Goal: Transaction & Acquisition: Purchase product/service

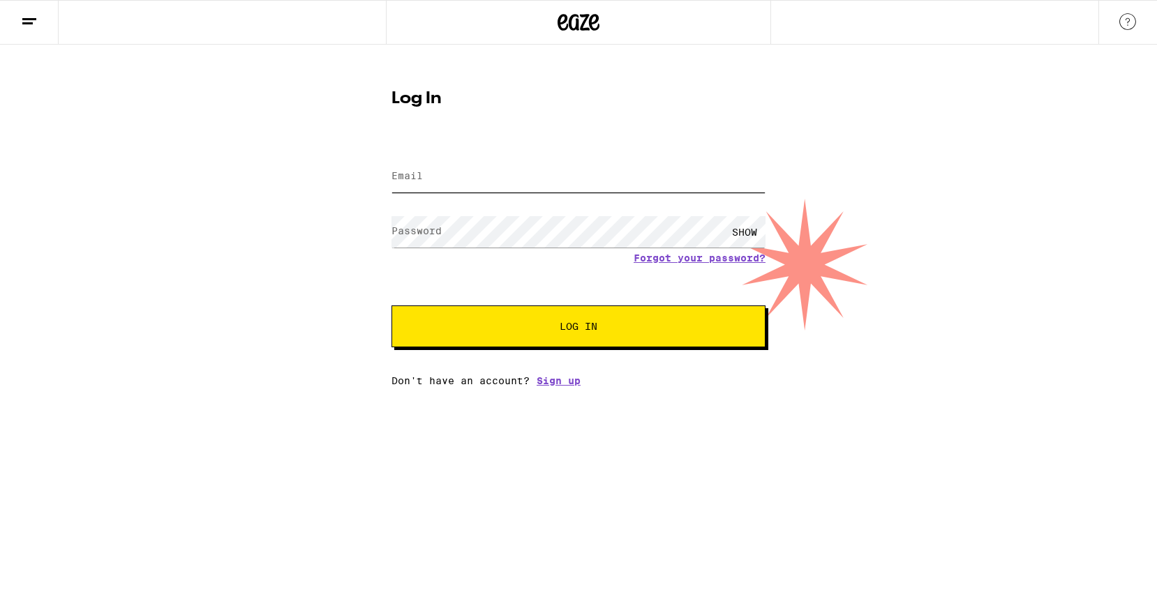
type input "[EMAIL_ADDRESS][DOMAIN_NAME]"
click at [509, 179] on input "[EMAIL_ADDRESS][DOMAIN_NAME]" at bounding box center [578, 176] width 374 height 31
click at [574, 324] on span "Log In" at bounding box center [579, 327] width 38 height 10
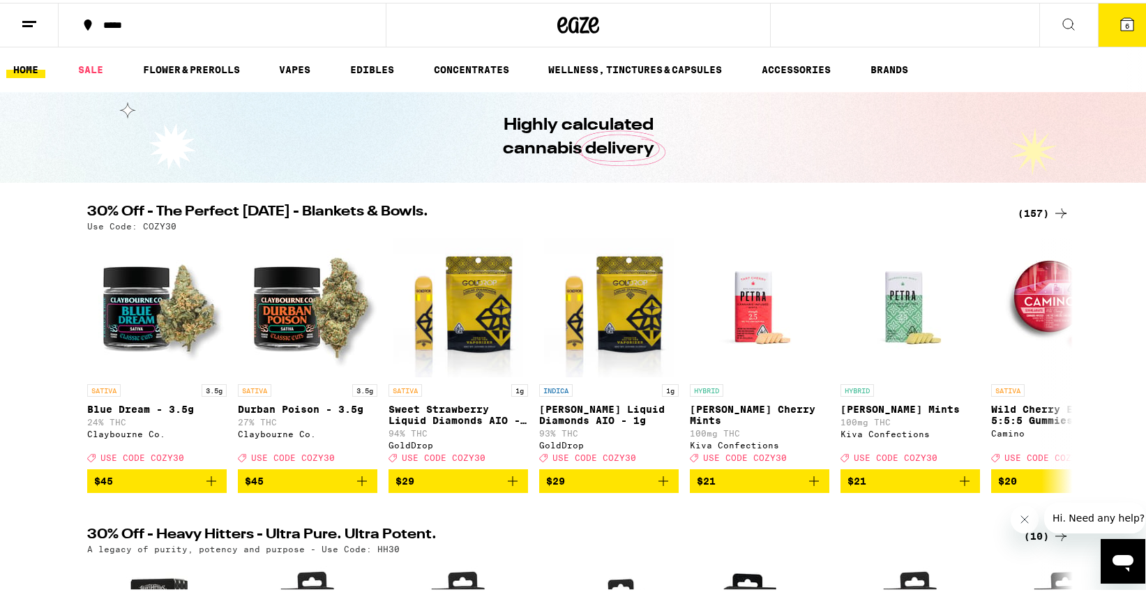
click at [1044, 211] on div "(157)" at bounding box center [1044, 210] width 52 height 17
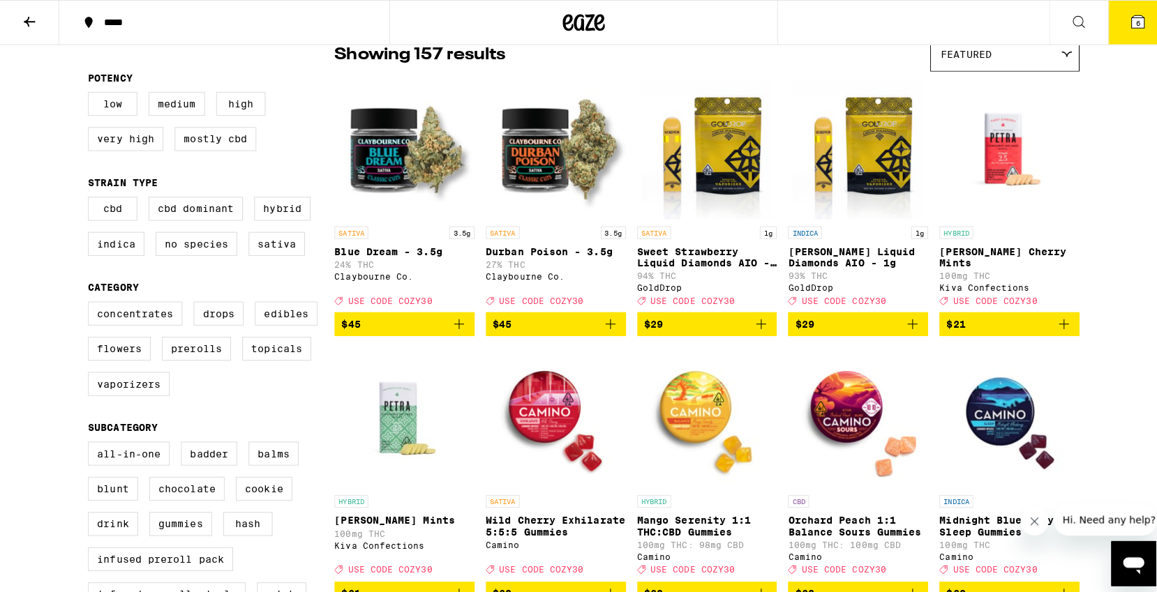
scroll to position [609, 0]
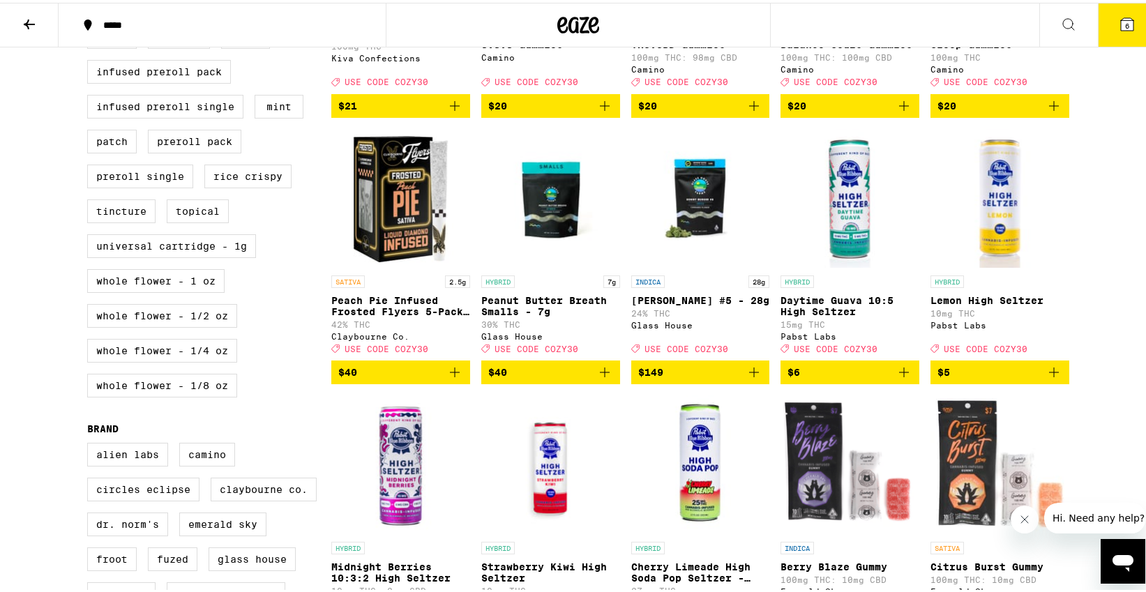
click at [1121, 22] on icon at bounding box center [1127, 21] width 13 height 13
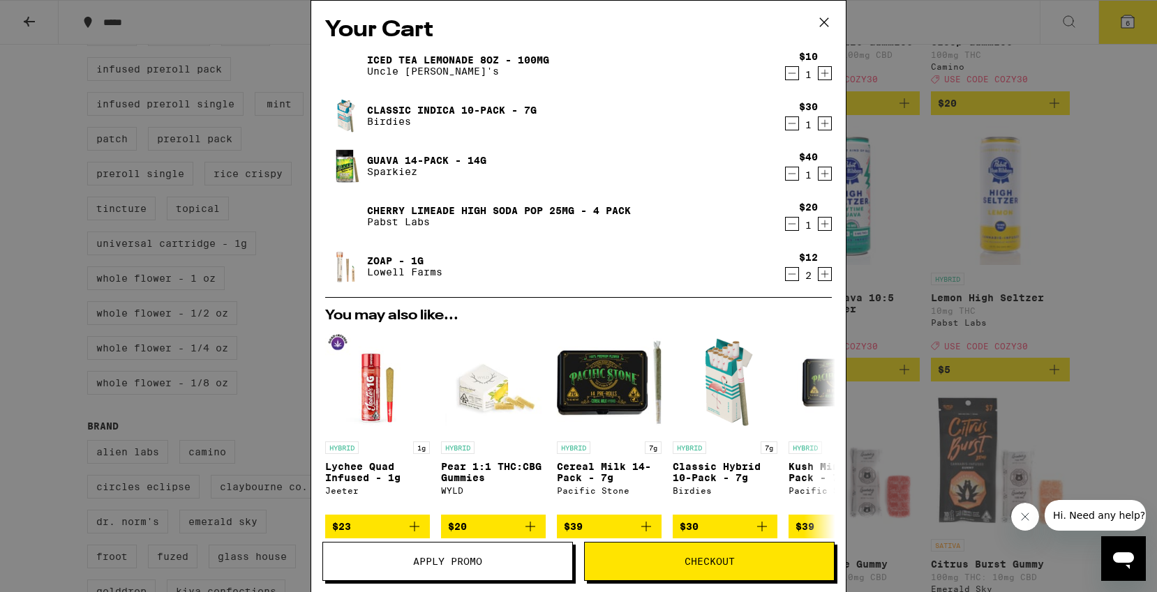
click at [494, 562] on span "Apply Promo" at bounding box center [447, 562] width 249 height 10
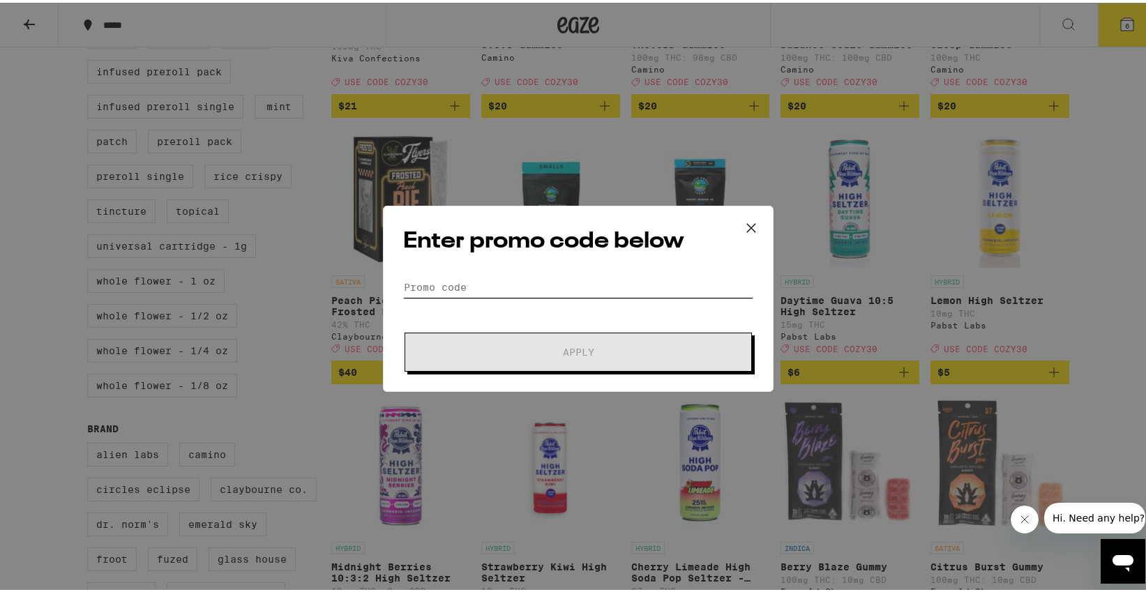
click at [466, 276] on input "Promo Code" at bounding box center [578, 284] width 350 height 21
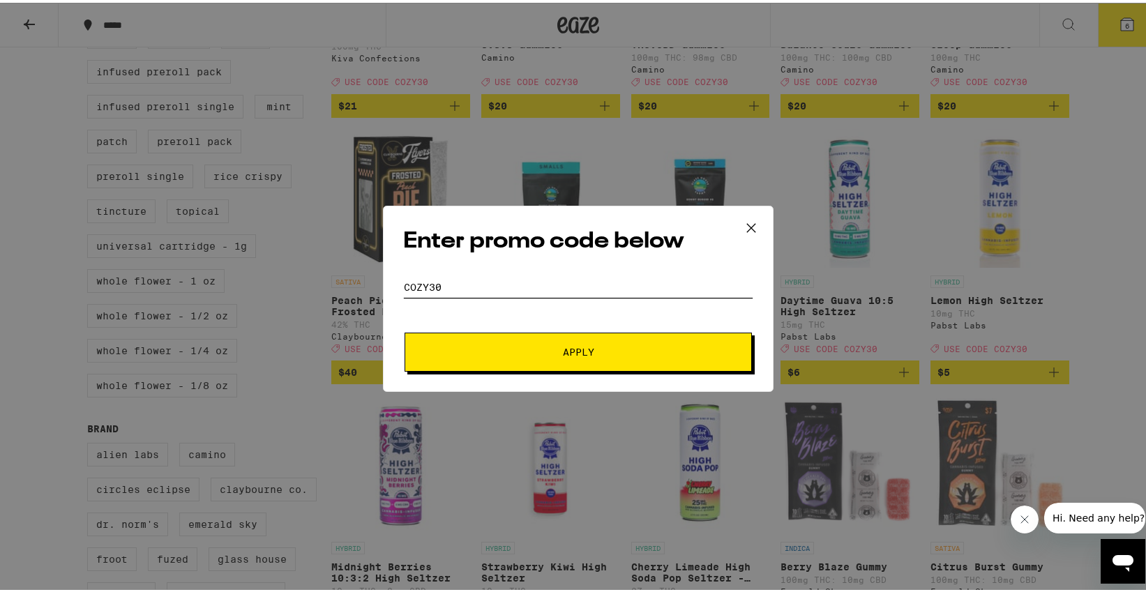
type input "COZY30"
click at [405, 330] on button "Apply" at bounding box center [578, 349] width 347 height 39
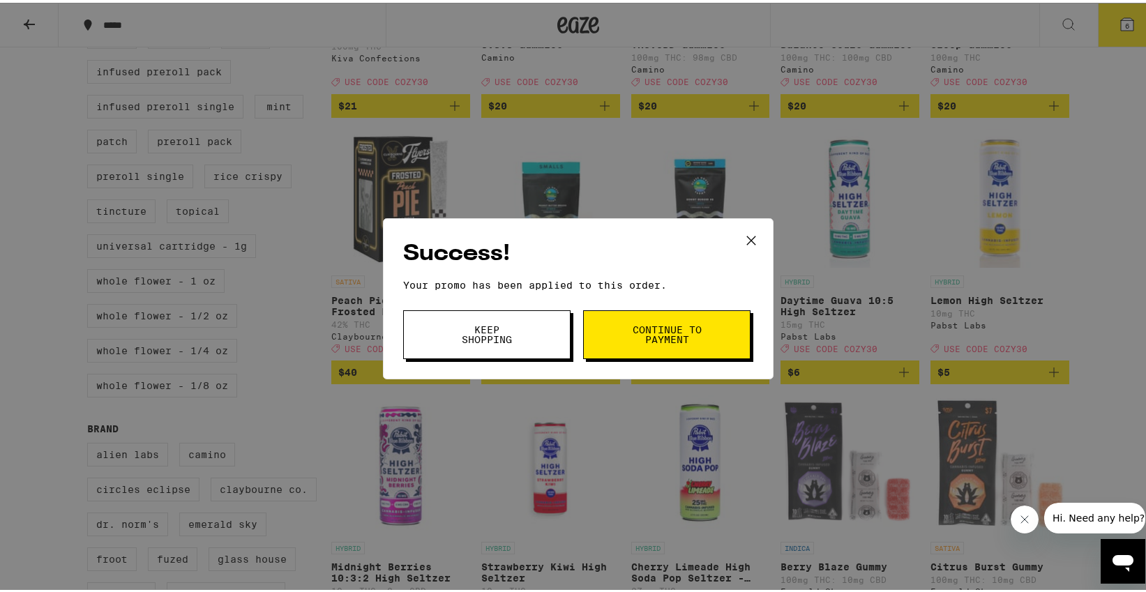
click at [748, 234] on icon at bounding box center [751, 237] width 21 height 21
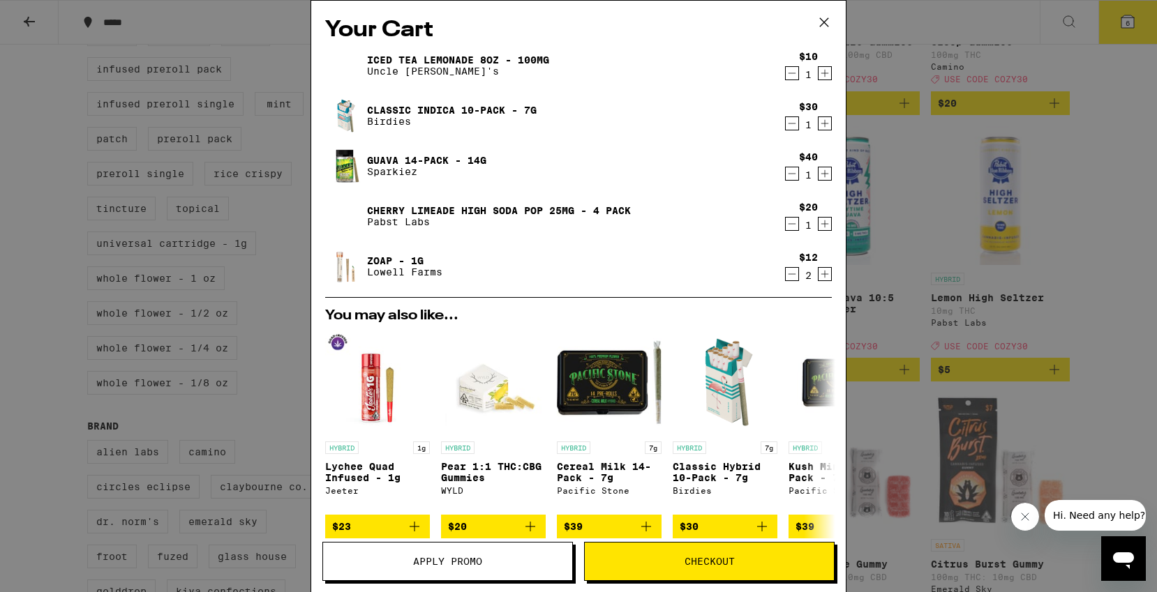
click at [786, 128] on icon "Decrement" at bounding box center [792, 123] width 13 height 17
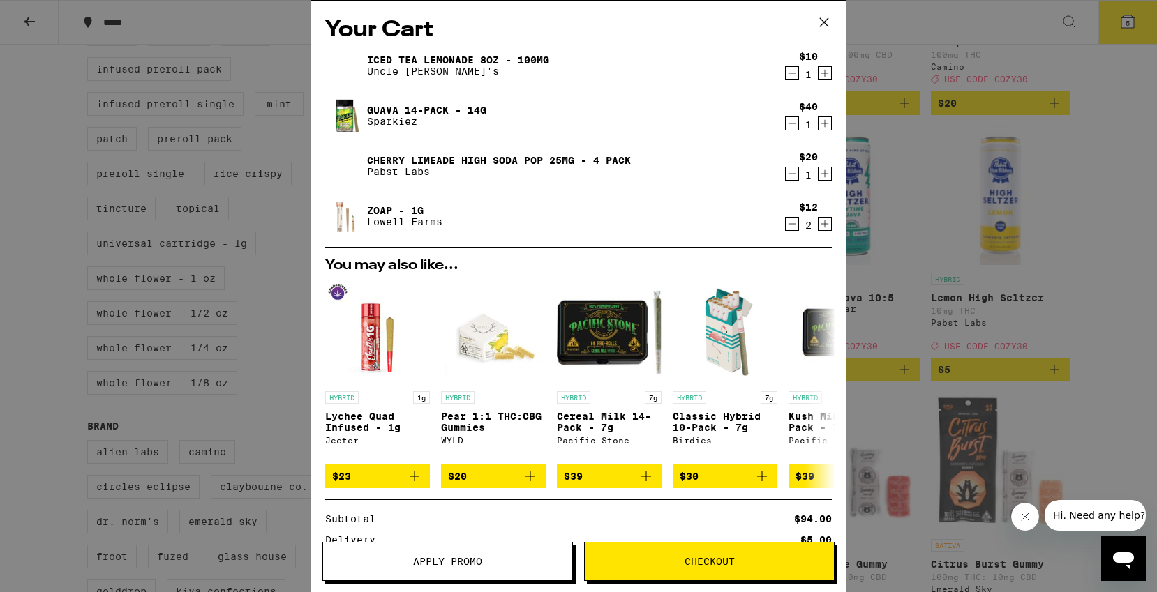
click at [786, 171] on icon "Decrement" at bounding box center [792, 173] width 13 height 17
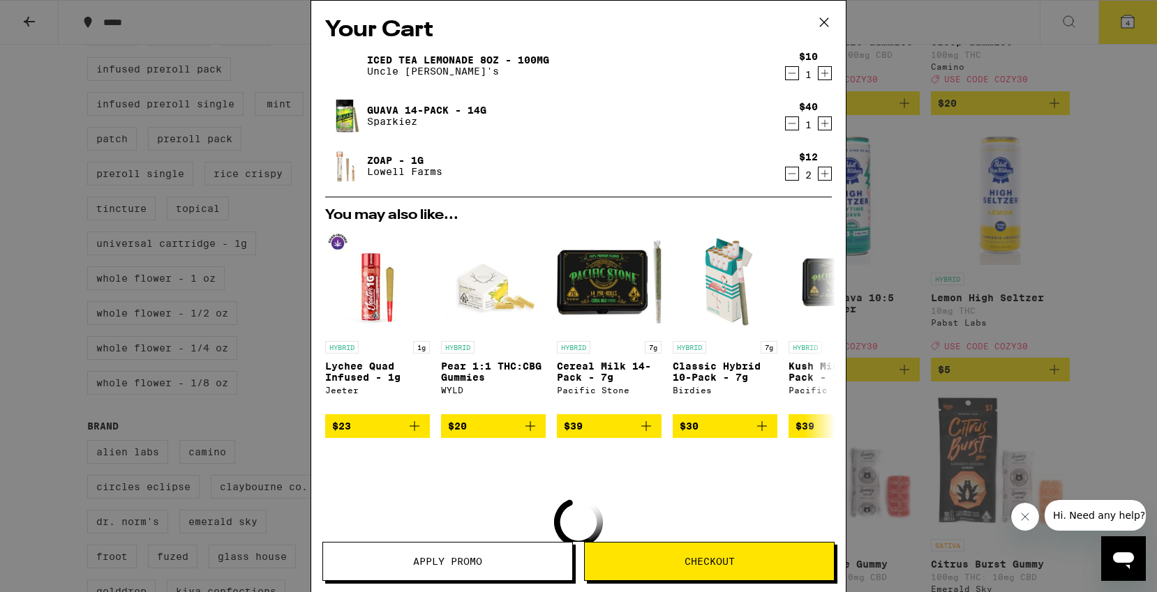
click at [786, 168] on icon "Decrement" at bounding box center [792, 173] width 13 height 17
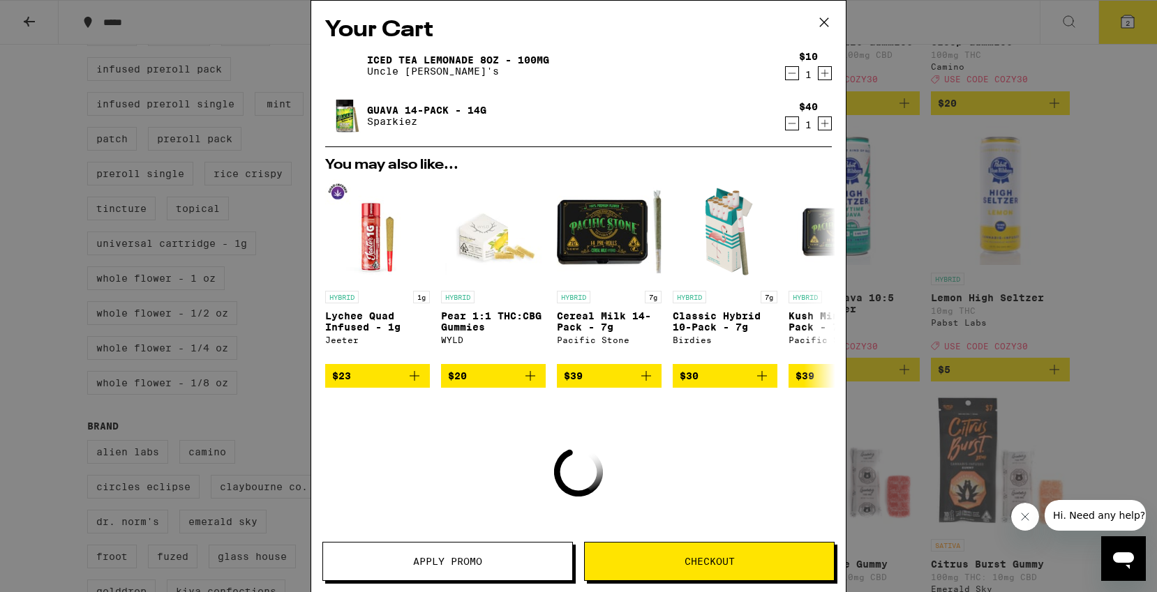
click at [779, 168] on h2 "You may also like..." at bounding box center [578, 165] width 506 height 14
click at [786, 130] on icon "Decrement" at bounding box center [792, 123] width 13 height 17
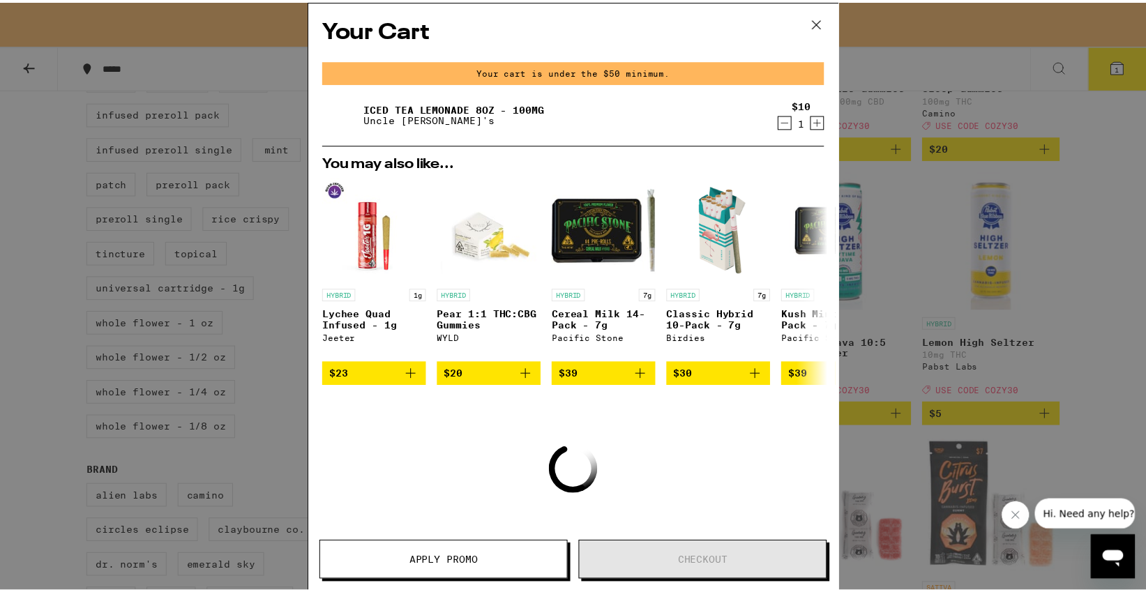
scroll to position [654, 0]
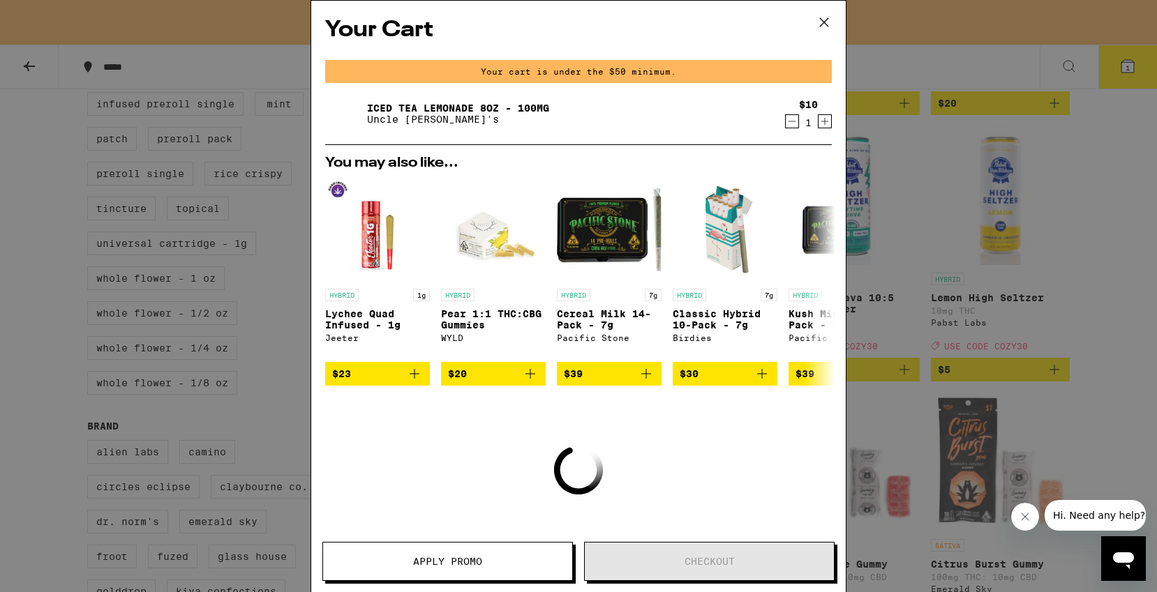
click at [986, 190] on div "Your Cart Your cart is under the $50 minimum. Iced Tea Lemonade 8oz - 100mg Unc…" at bounding box center [578, 296] width 1157 height 592
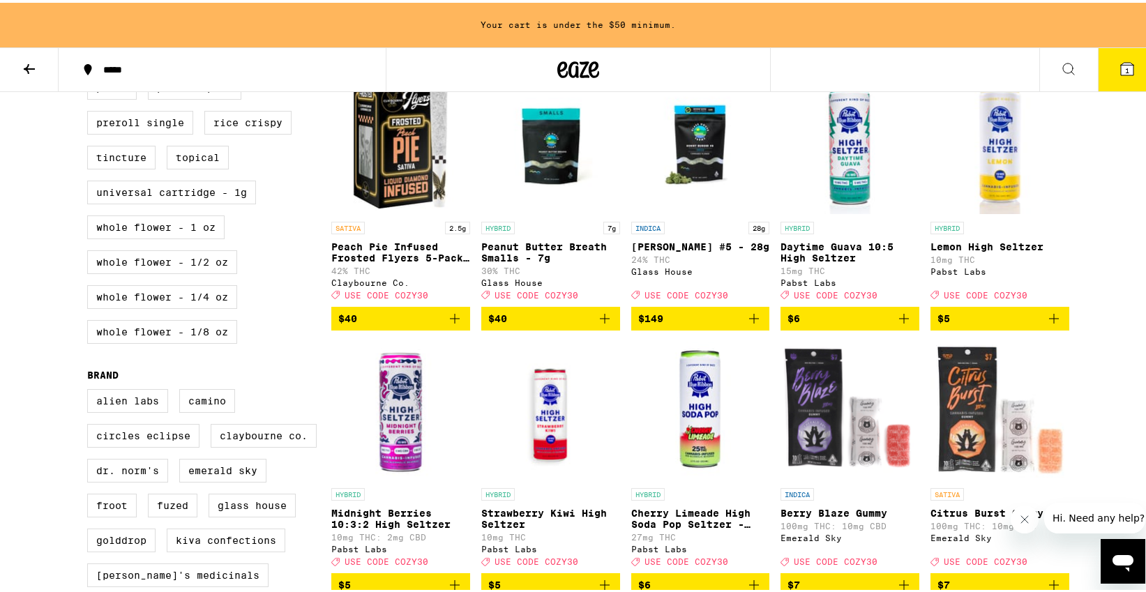
scroll to position [709, 0]
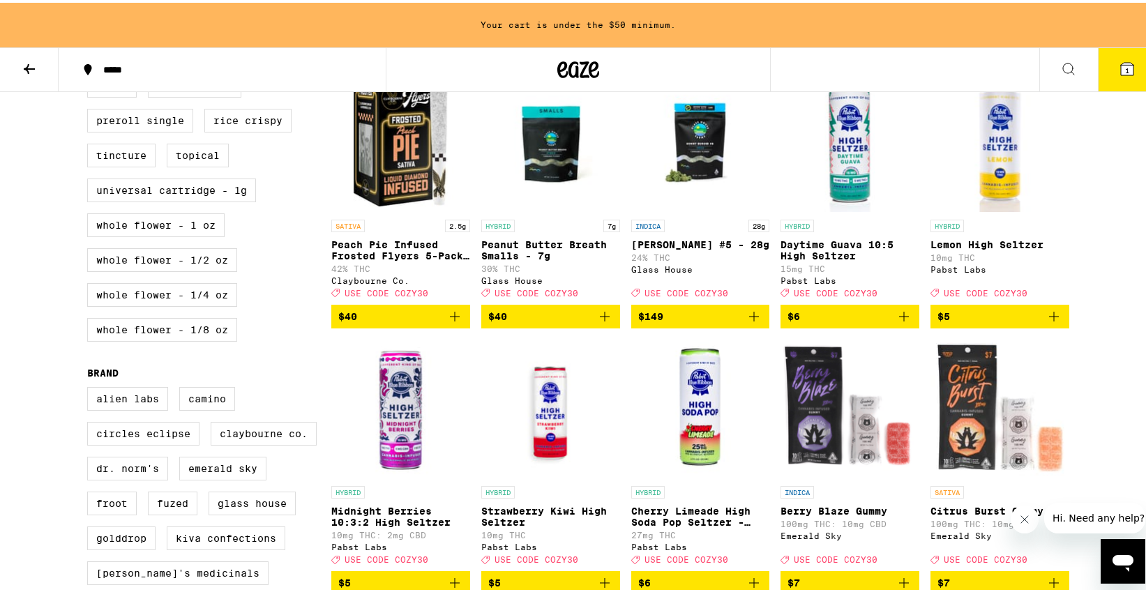
drag, startPoint x: 1145, startPoint y: 63, endPoint x: 1146, endPoint y: 96, distance: 32.8
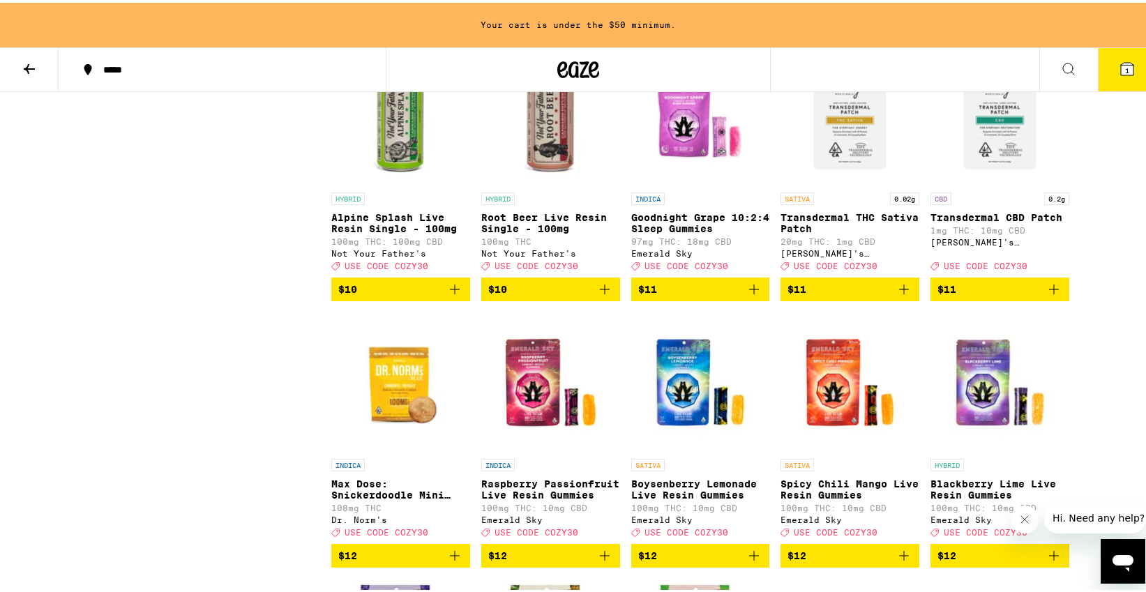
scroll to position [1889, 0]
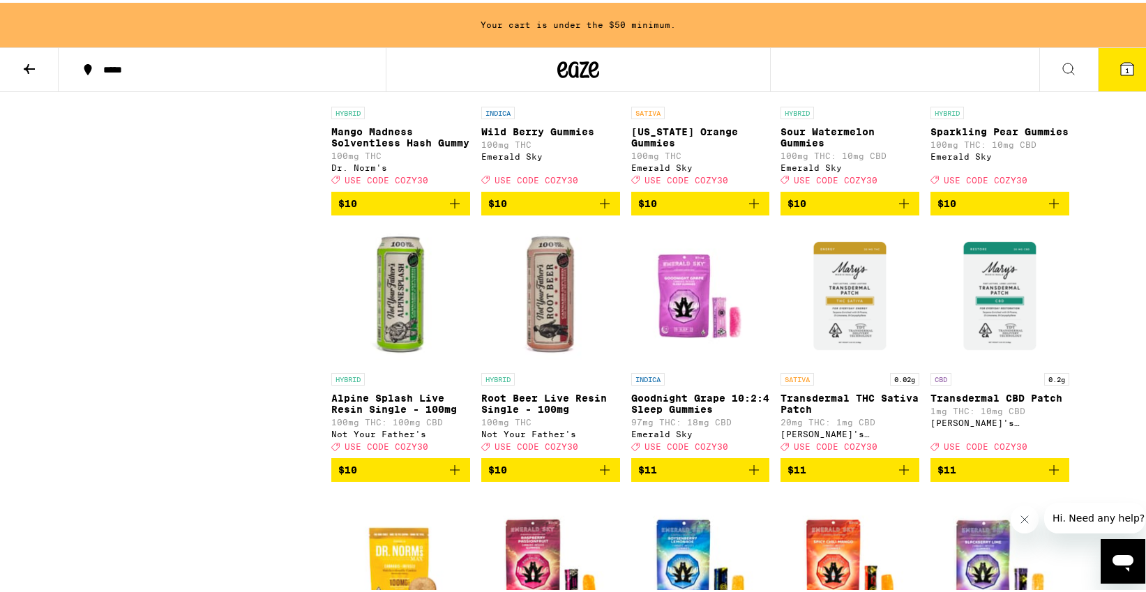
click at [587, 476] on span "$10" at bounding box center [550, 467] width 125 height 17
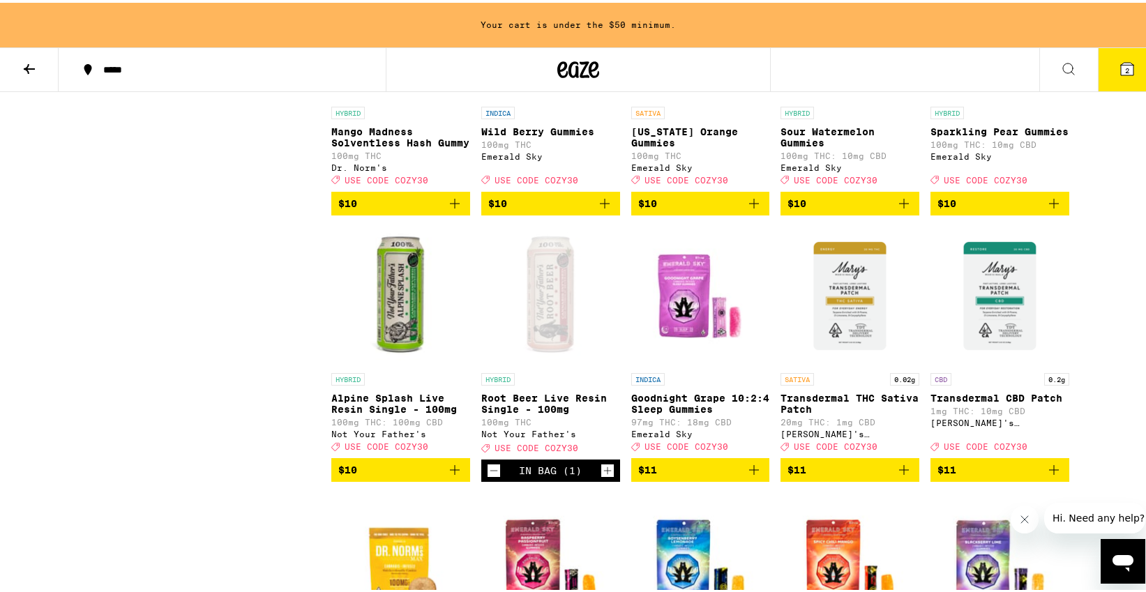
click at [605, 476] on icon "Increment" at bounding box center [607, 468] width 13 height 17
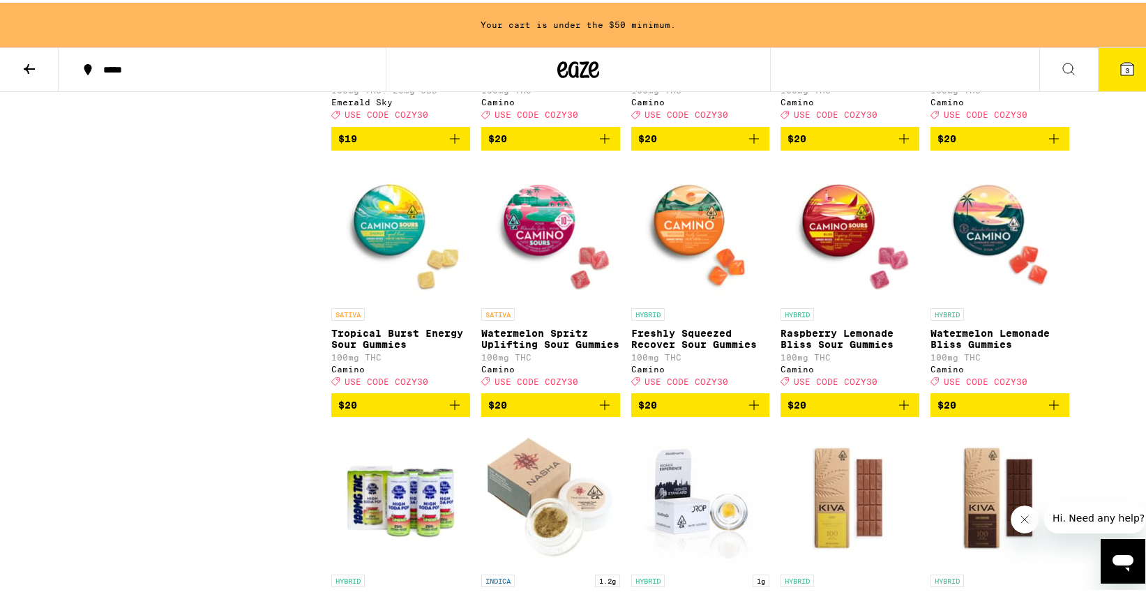
scroll to position [3788, 0]
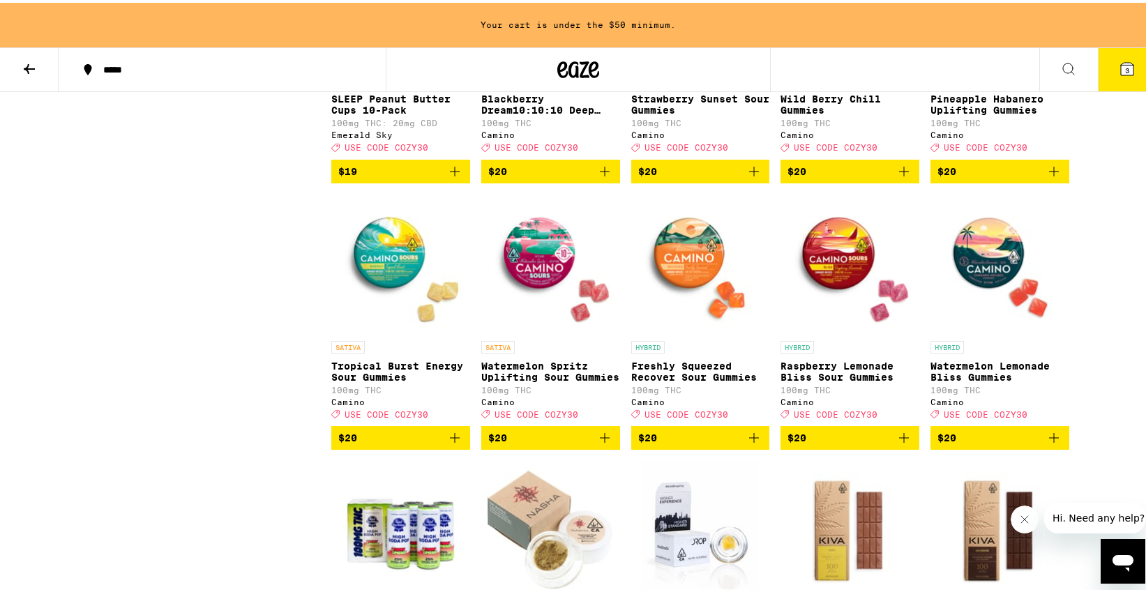
click at [1016, 177] on span "$20" at bounding box center [1000, 168] width 125 height 17
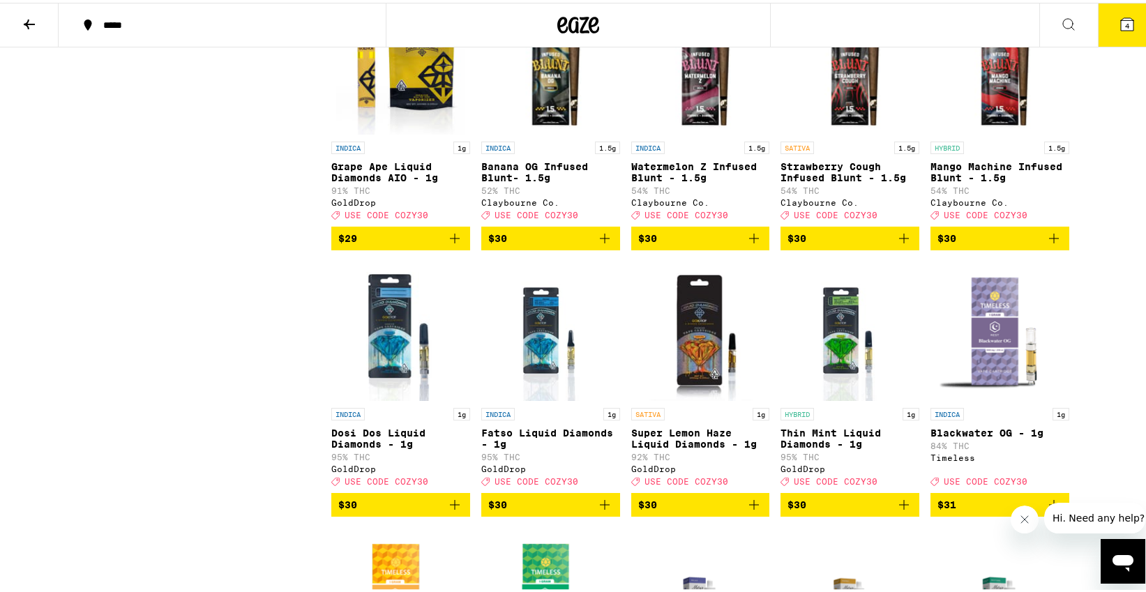
scroll to position [4993, 0]
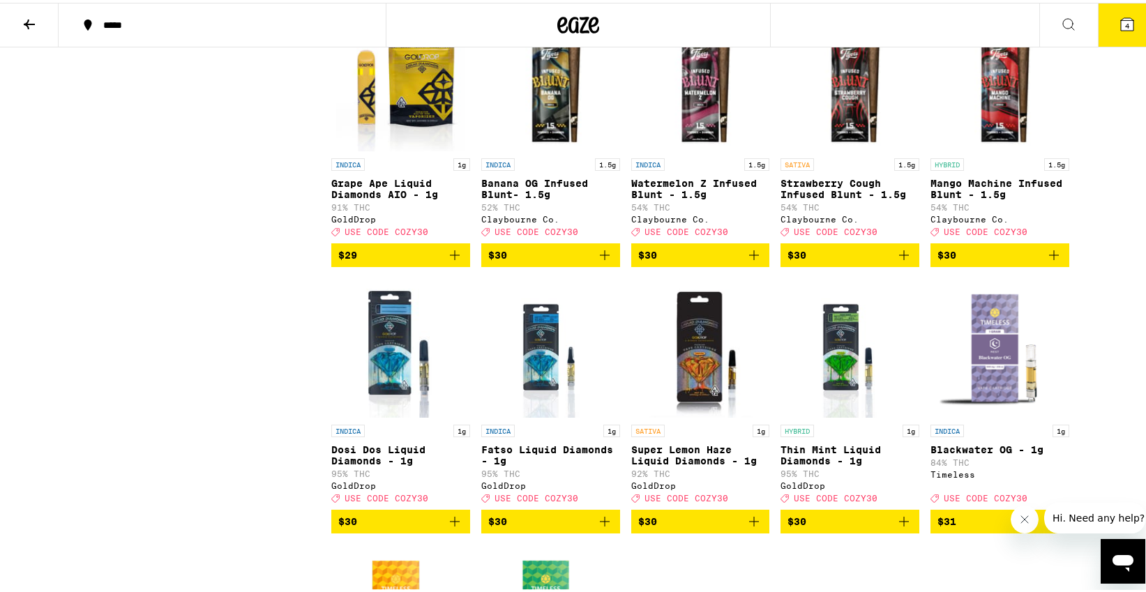
click at [1046, 261] on icon "Add to bag" at bounding box center [1054, 252] width 17 height 17
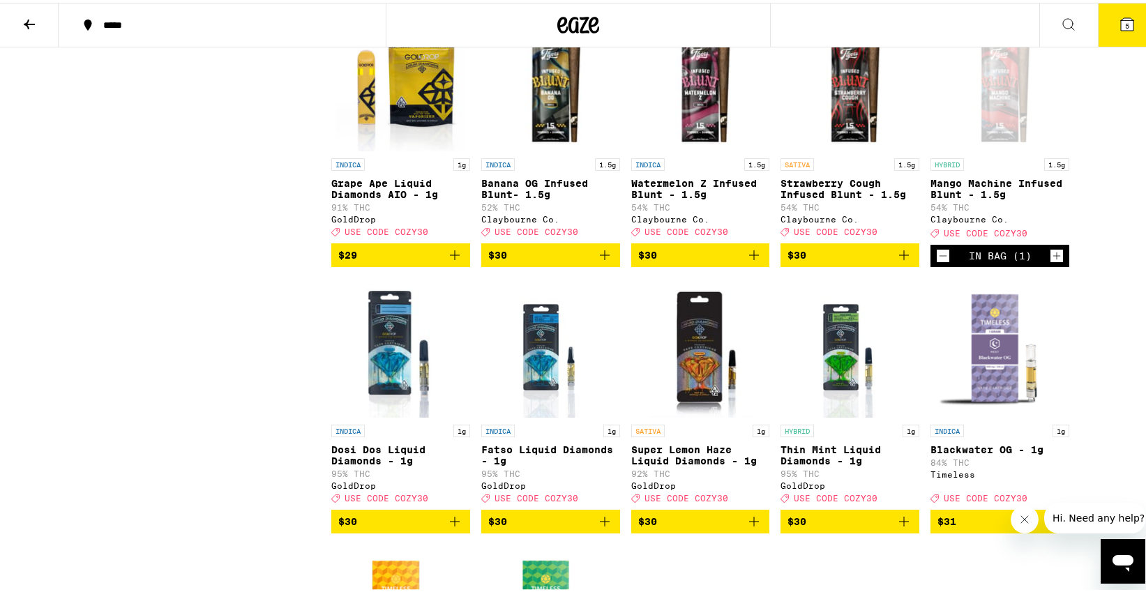
click at [1053, 262] on icon "Increment" at bounding box center [1057, 253] width 13 height 17
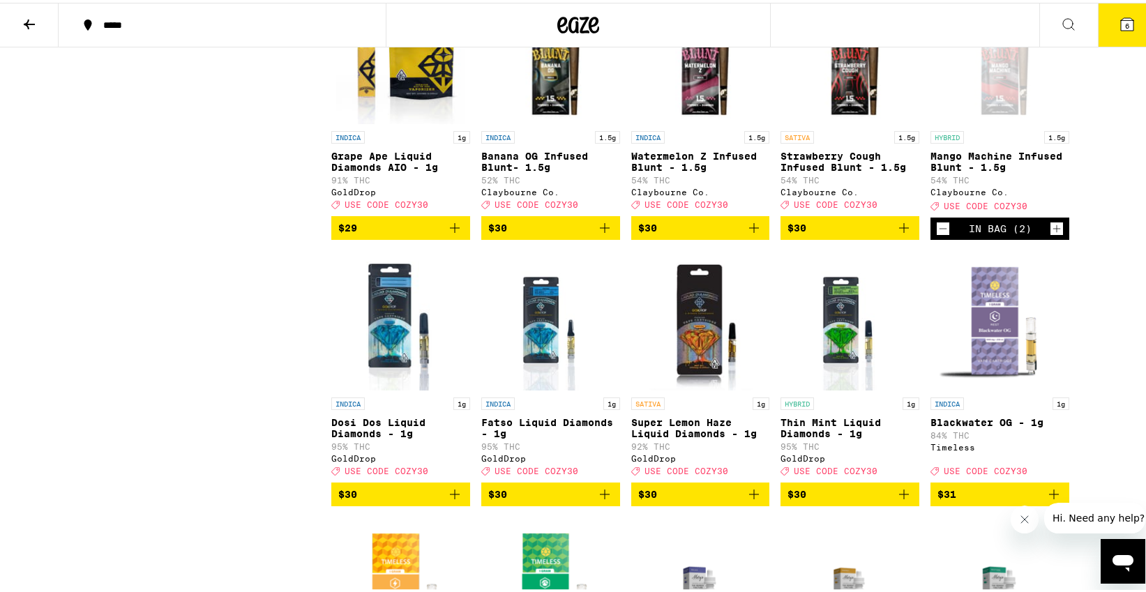
scroll to position [5021, 0]
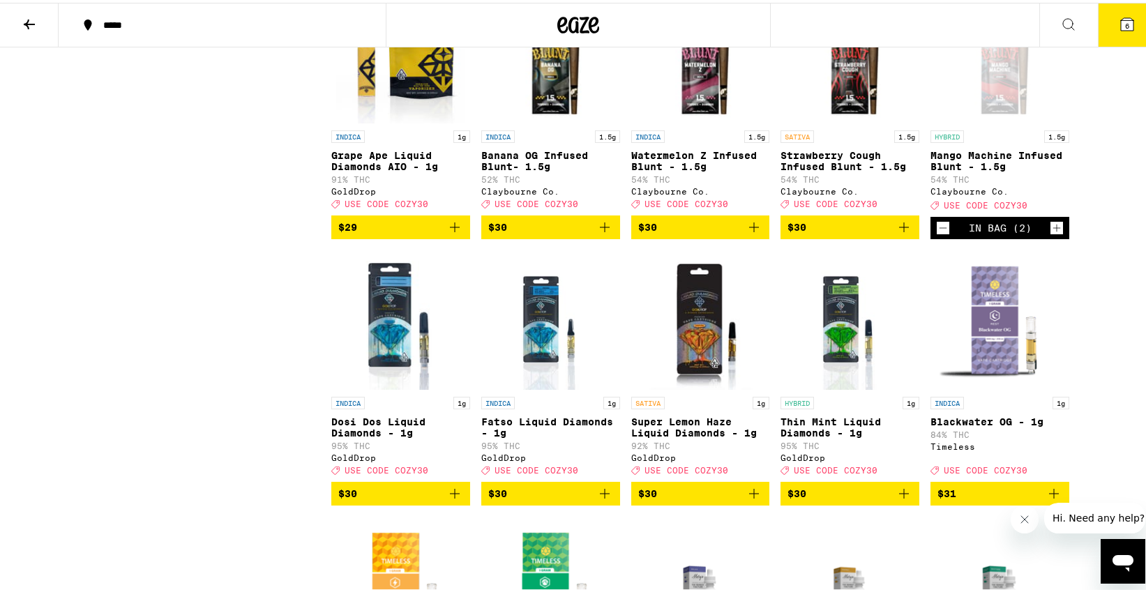
click at [937, 234] on icon "Decrement" at bounding box center [943, 225] width 13 height 17
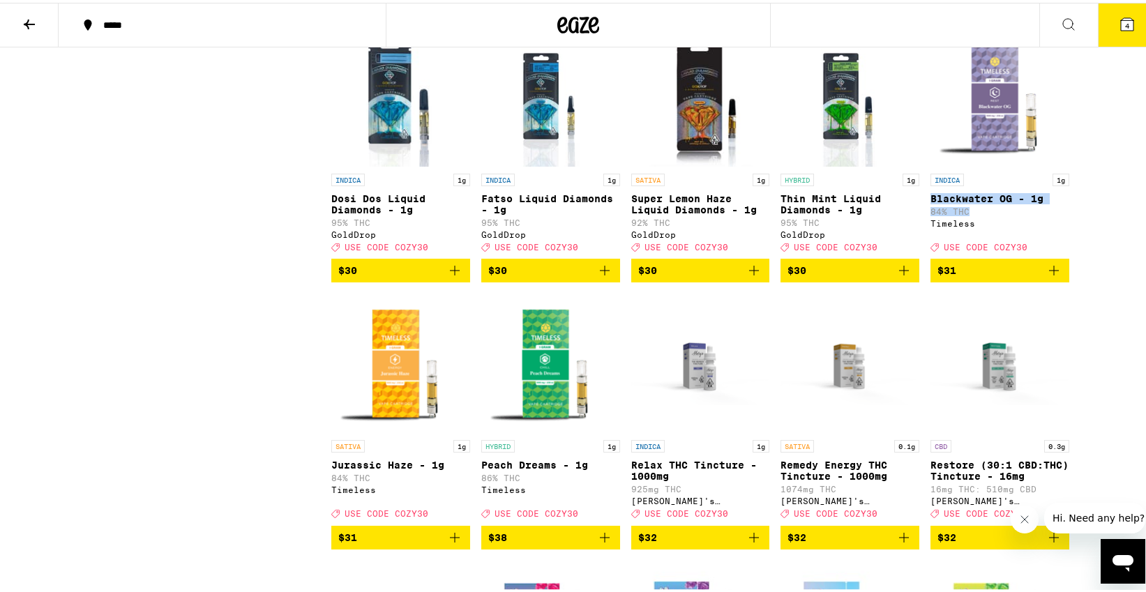
drag, startPoint x: 1145, startPoint y: 345, endPoint x: 1145, endPoint y: 372, distance: 26.5
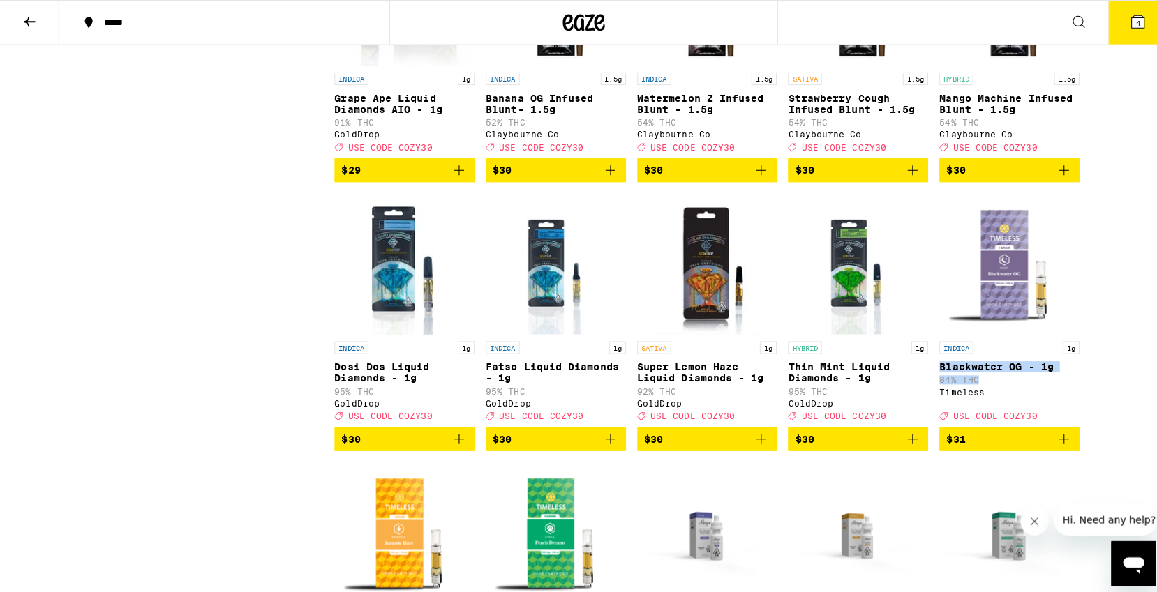
scroll to position [5071, 0]
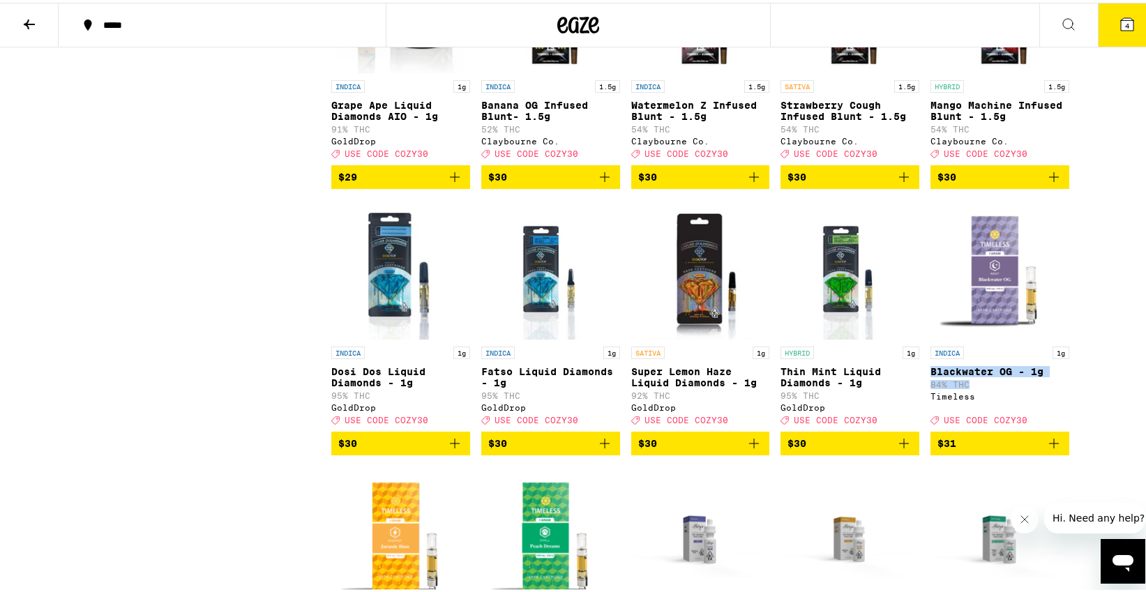
click at [1046, 183] on icon "Add to bag" at bounding box center [1054, 174] width 17 height 17
click at [1051, 183] on icon "Increment" at bounding box center [1057, 175] width 13 height 17
click at [1109, 40] on button "6" at bounding box center [1127, 22] width 59 height 43
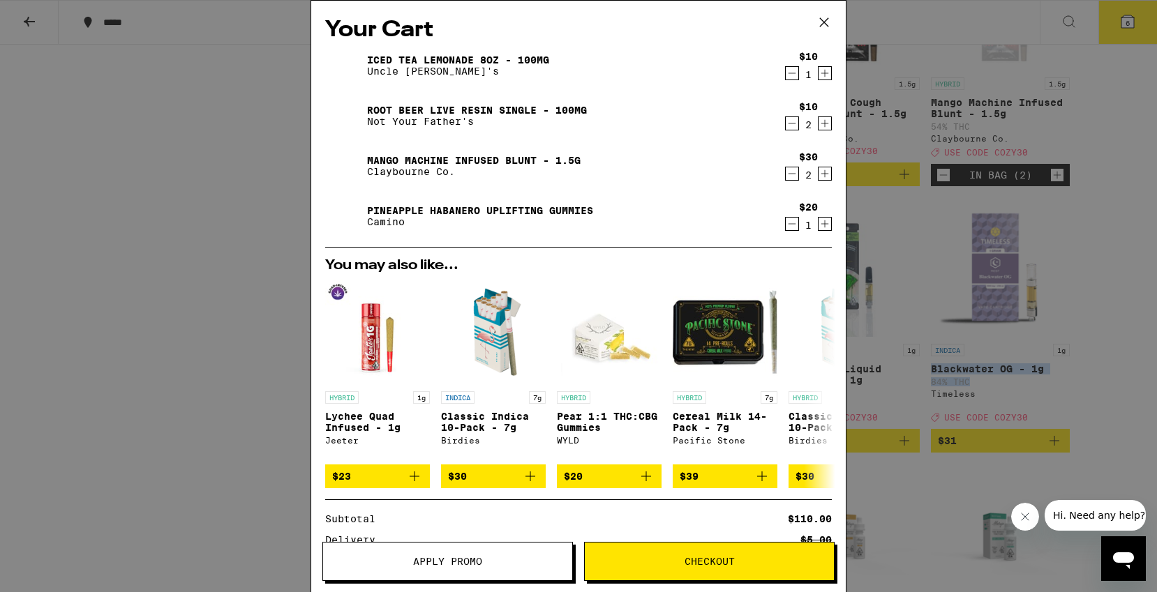
click at [822, 17] on icon at bounding box center [823, 22] width 21 height 21
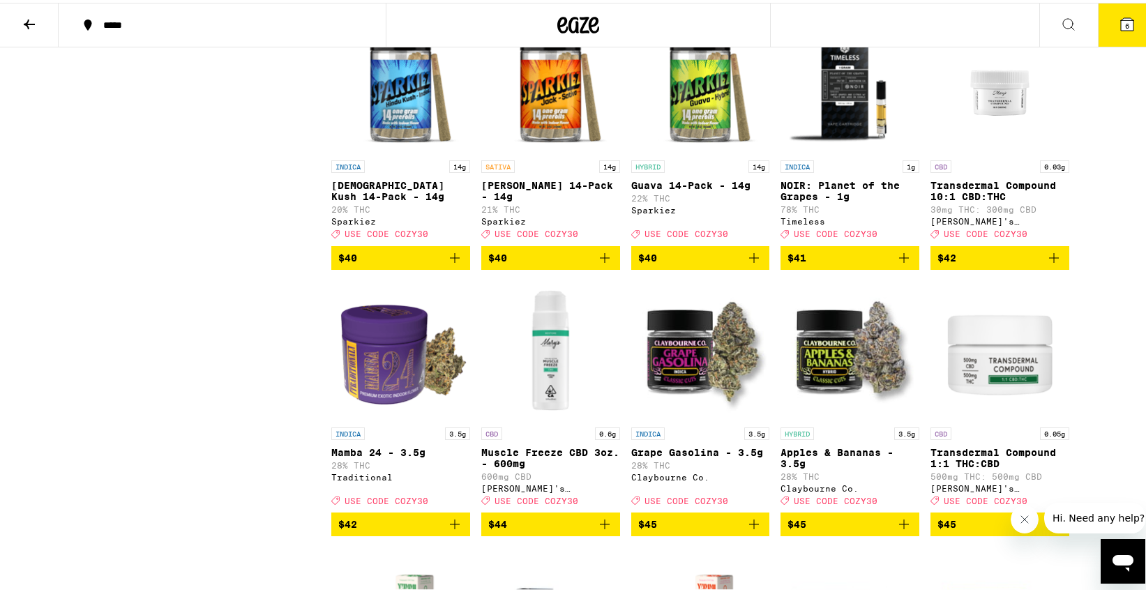
scroll to position [6585, 0]
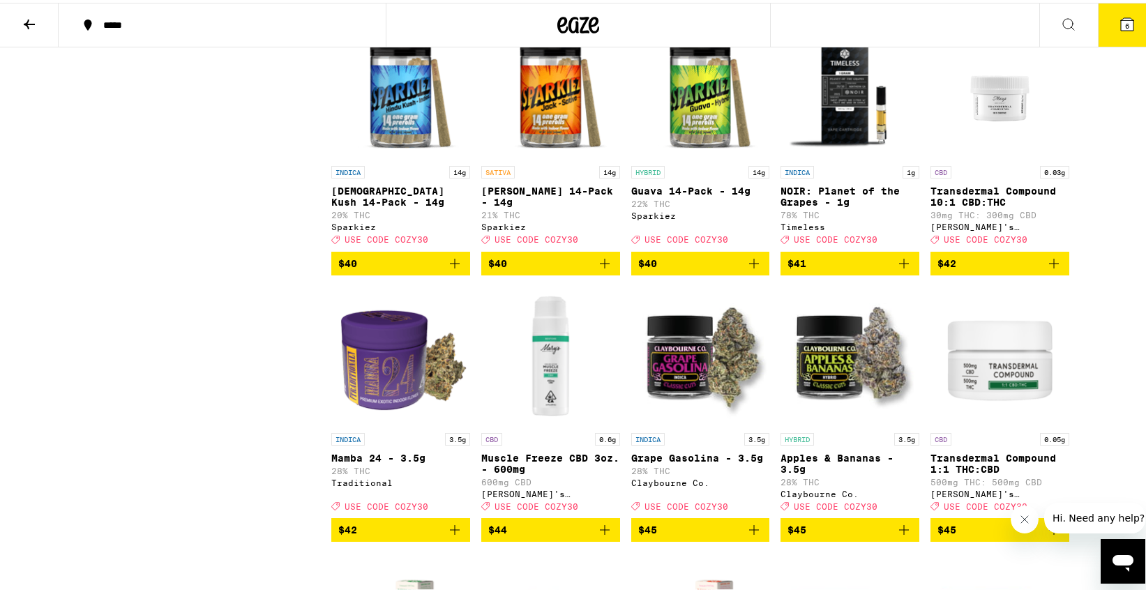
click at [746, 269] on icon "Add to bag" at bounding box center [754, 261] width 17 height 17
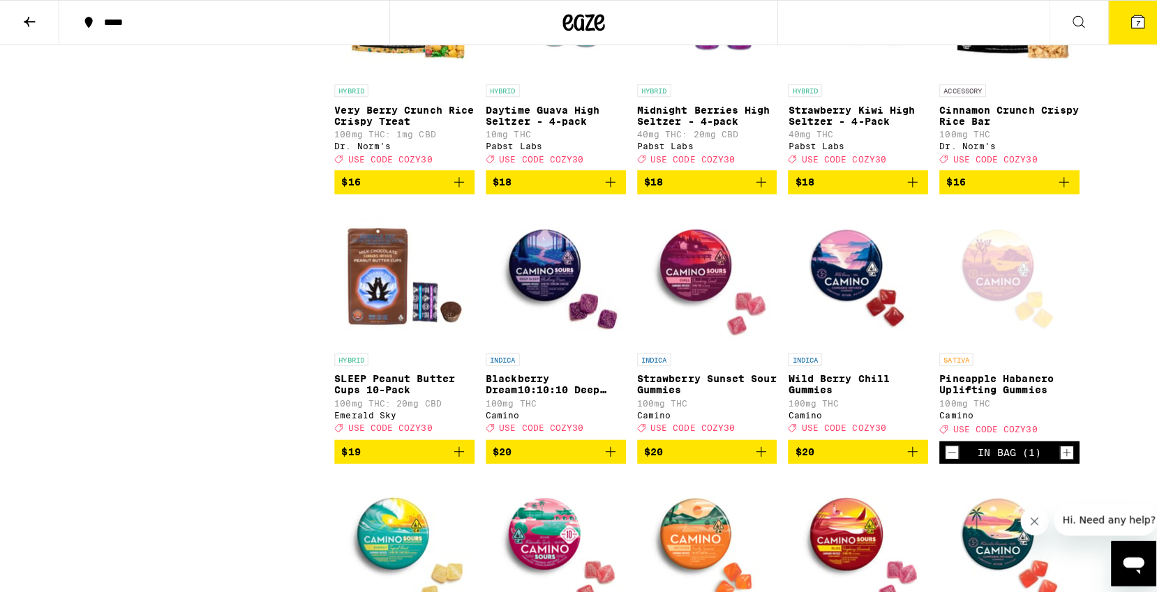
scroll to position [3454, 0]
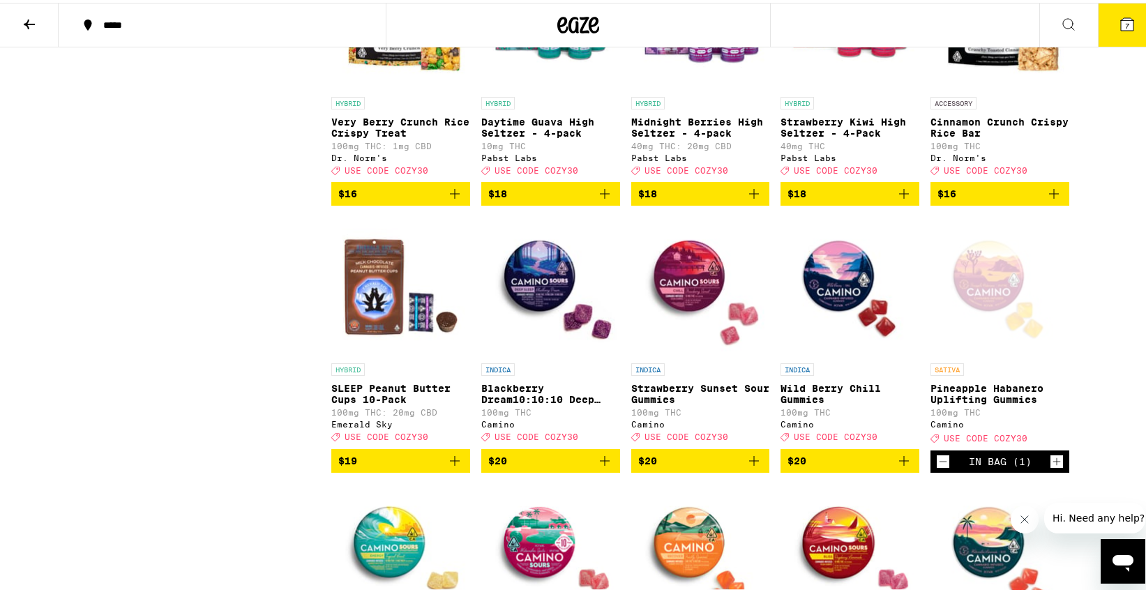
click at [753, 200] on icon "Add to bag" at bounding box center [754, 191] width 17 height 17
click at [1121, 17] on icon at bounding box center [1127, 21] width 13 height 13
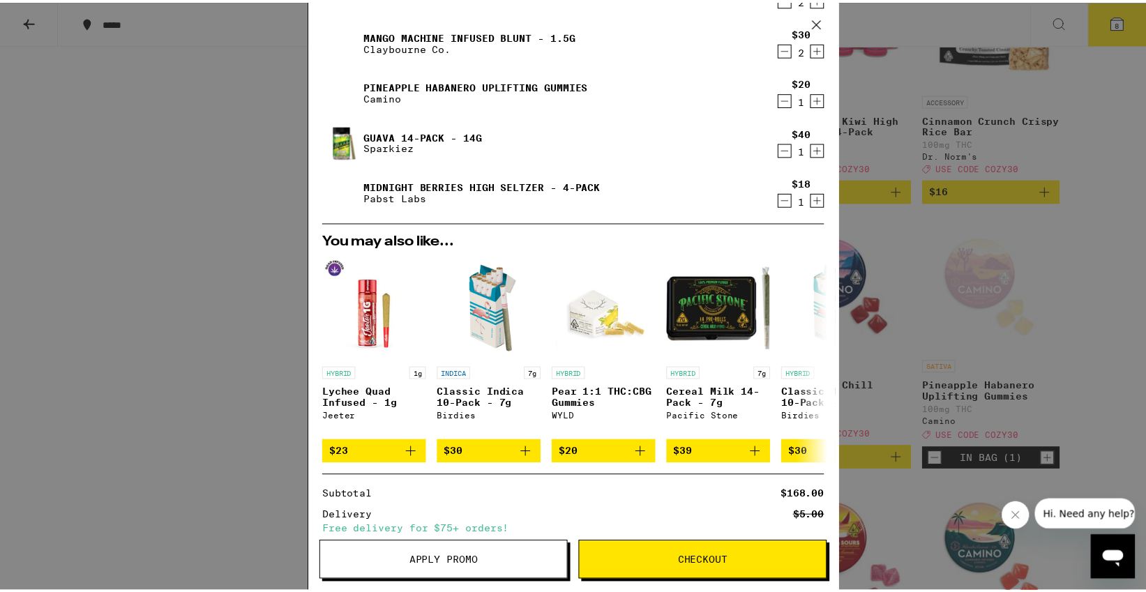
scroll to position [132, 0]
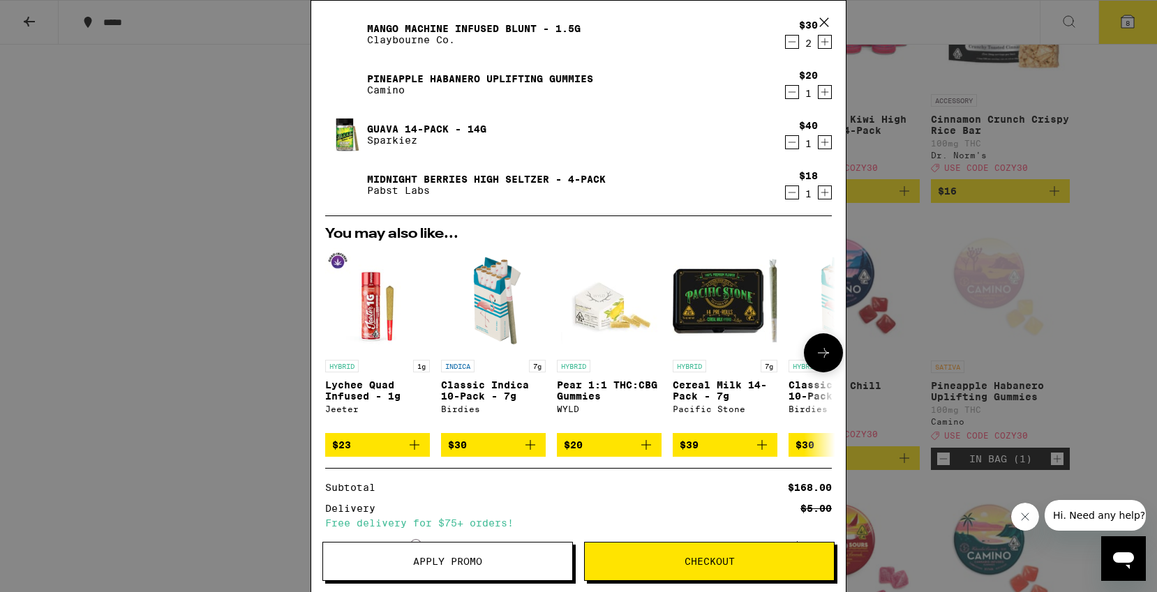
click at [361, 347] on img "Open page for Lychee Quad Infused - 1g from Jeeter" at bounding box center [377, 300] width 105 height 105
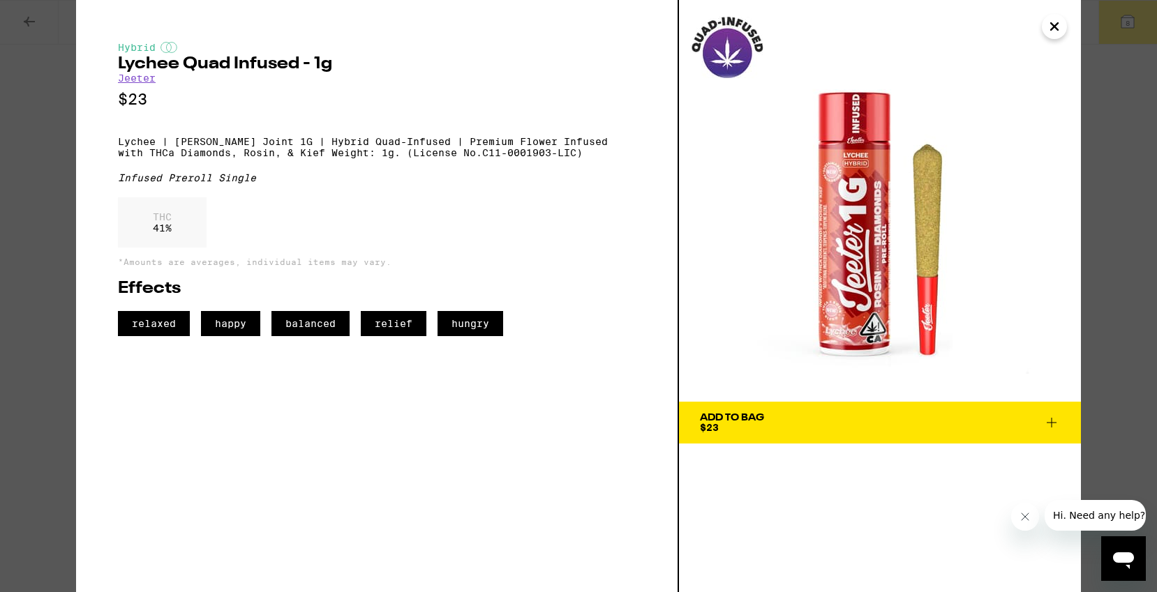
click at [1056, 30] on icon "Close" at bounding box center [1054, 26] width 7 height 7
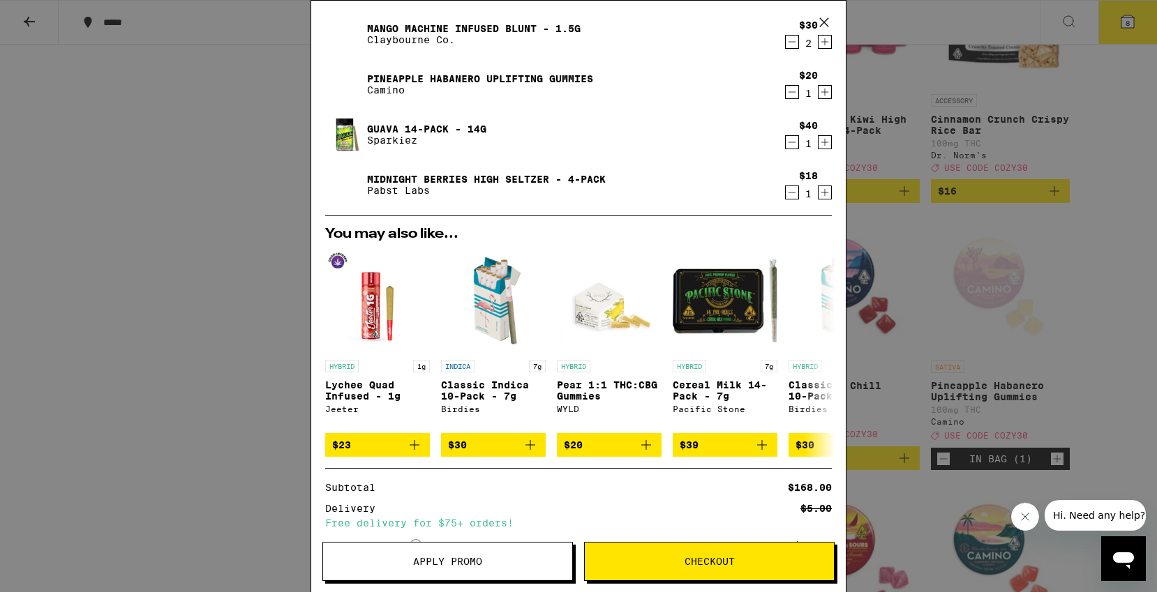
click at [823, 20] on icon at bounding box center [823, 22] width 21 height 21
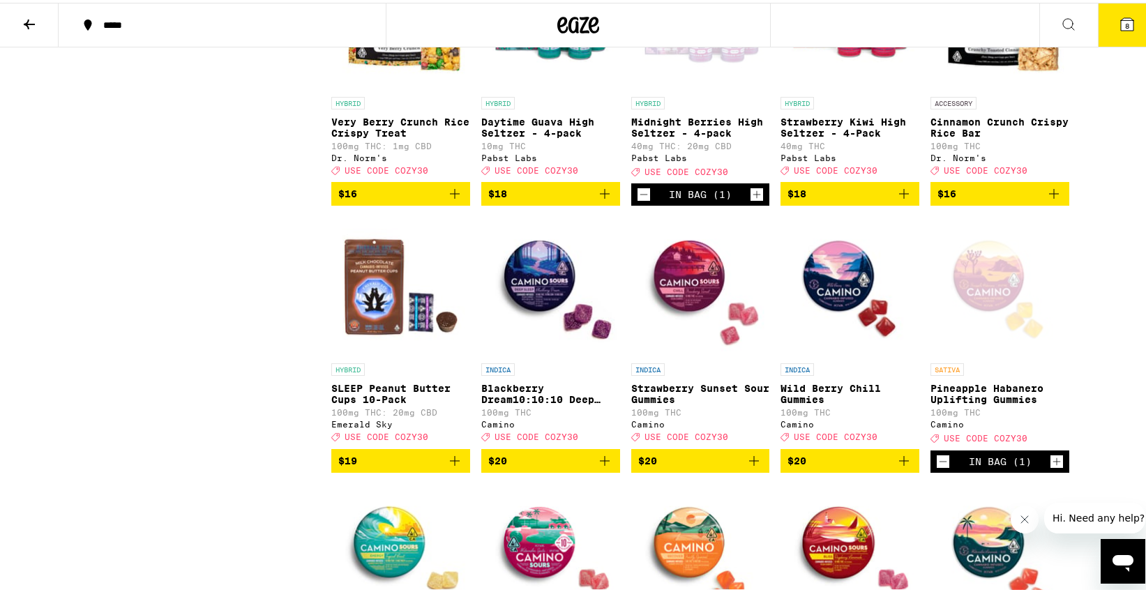
click at [1072, 22] on button at bounding box center [1068, 23] width 59 height 44
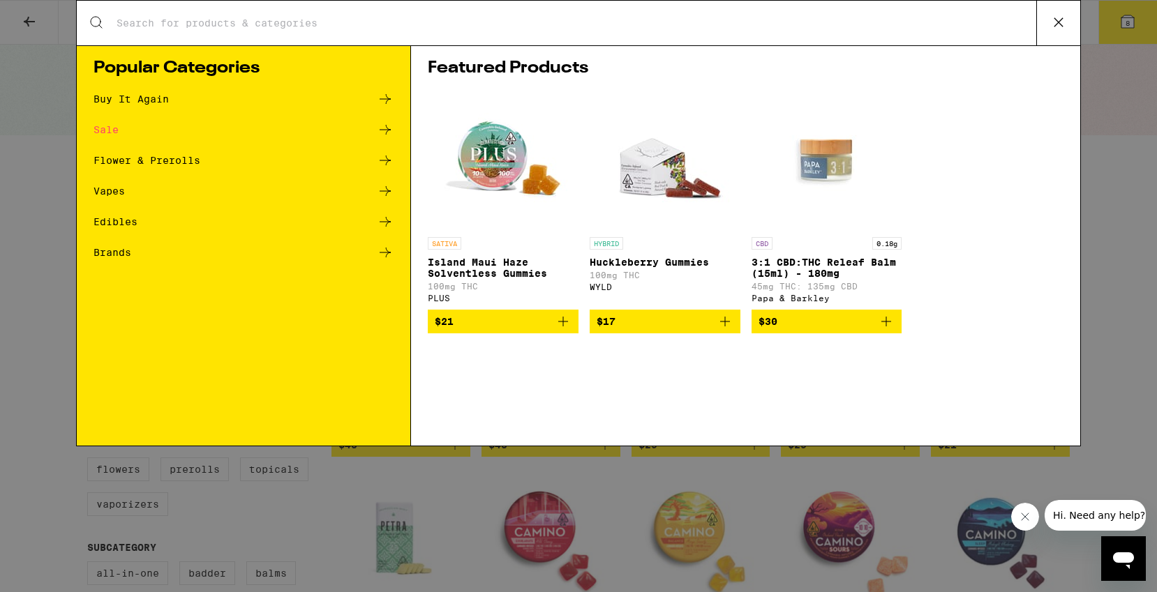
click at [720, 29] on input "Search for Products" at bounding box center [576, 23] width 920 height 13
click at [1069, 18] on button at bounding box center [1058, 23] width 44 height 45
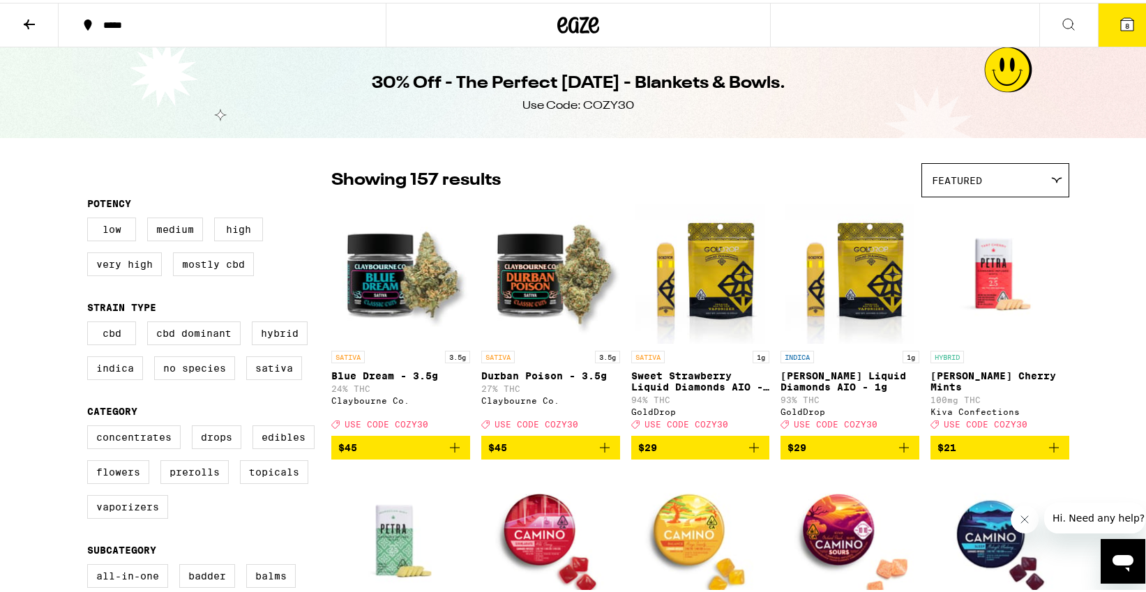
click at [1129, 24] on button "8" at bounding box center [1127, 22] width 59 height 43
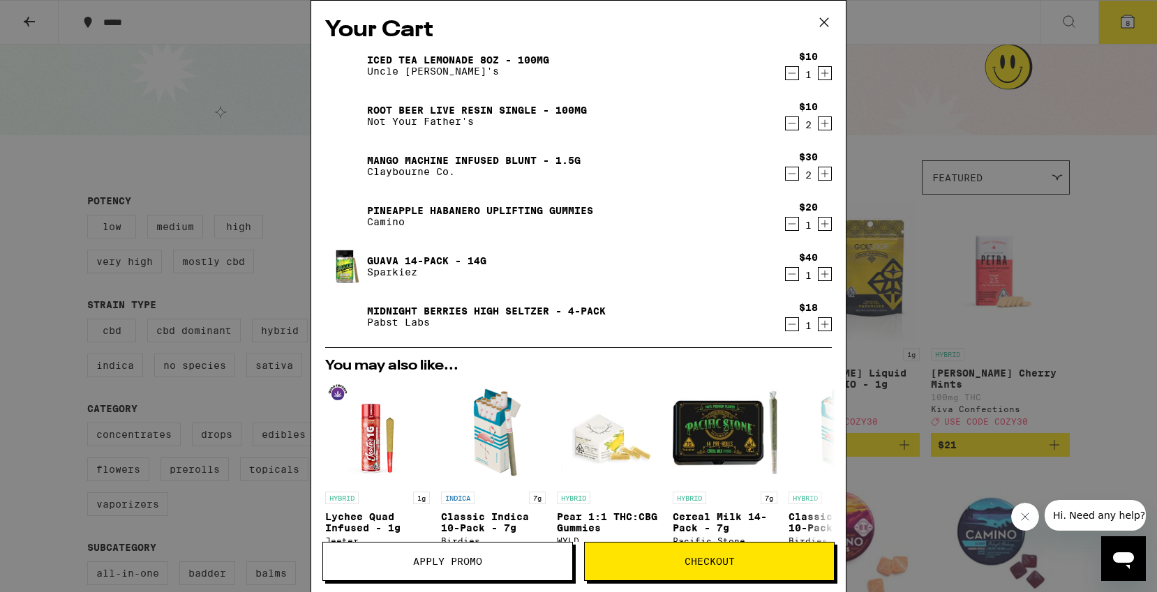
click at [786, 181] on icon "Decrement" at bounding box center [792, 173] width 13 height 17
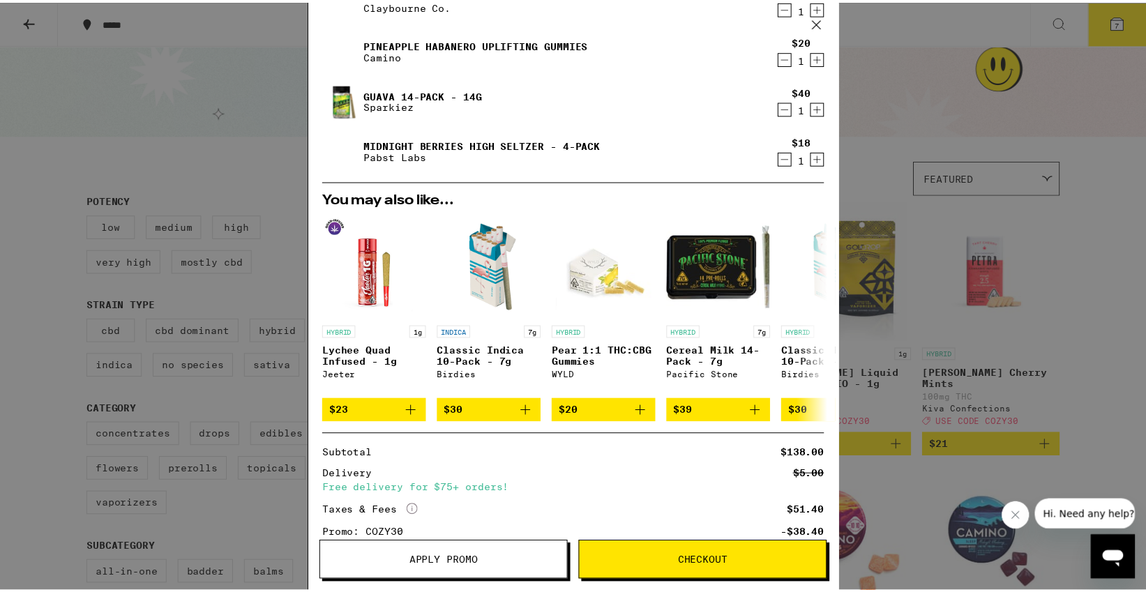
scroll to position [164, 0]
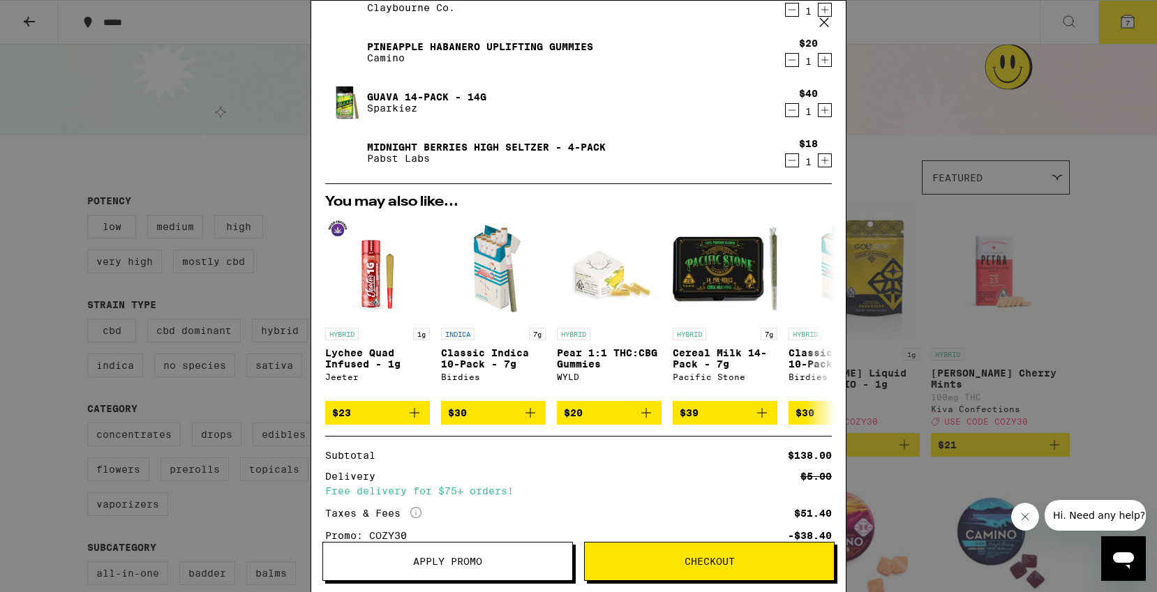
click at [963, 440] on div "Your Cart Iced Tea Lemonade 8oz - 100mg Uncle [PERSON_NAME]'s $10 1 Root Beer L…" at bounding box center [578, 296] width 1157 height 592
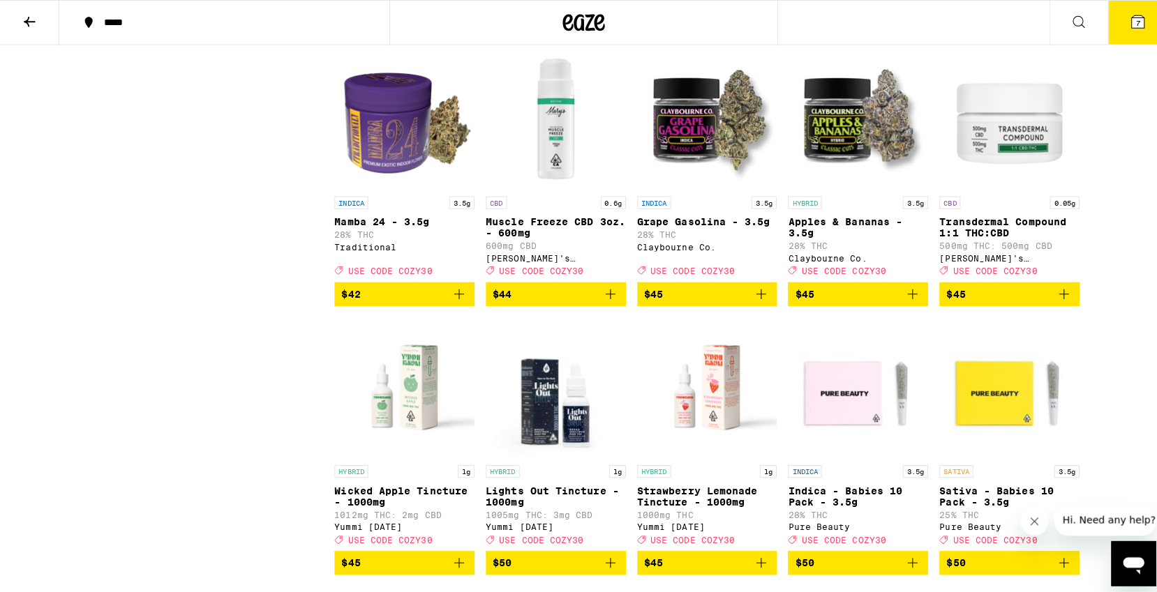
scroll to position [6804, 0]
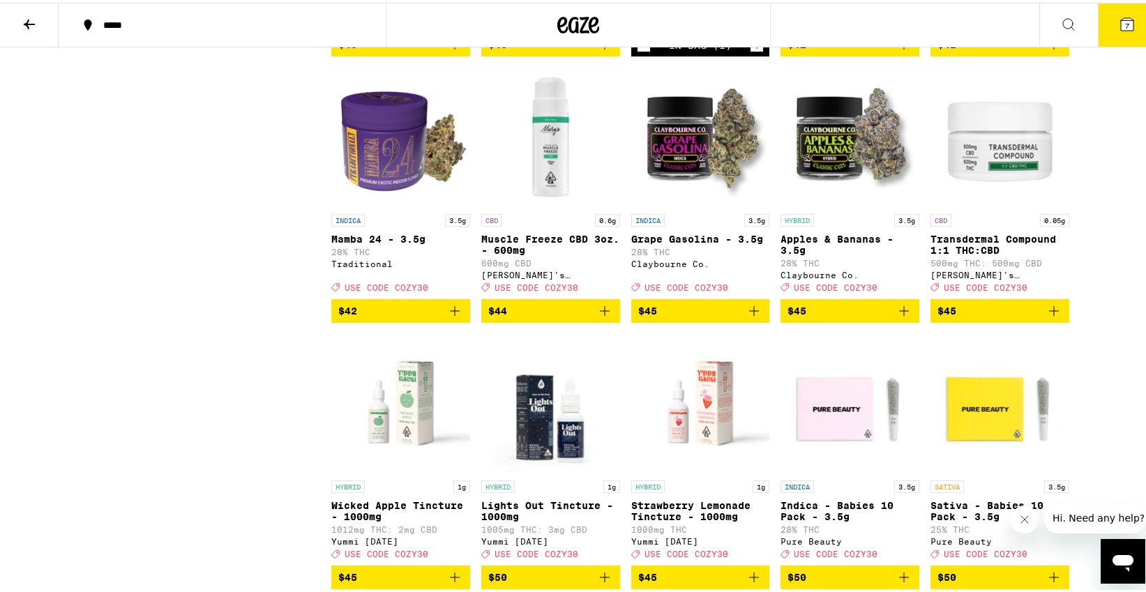
click at [1016, 204] on img "Open page for Transdermal Compound 1:1 THC:CBD from Mary's Medicinals" at bounding box center [1000, 135] width 139 height 140
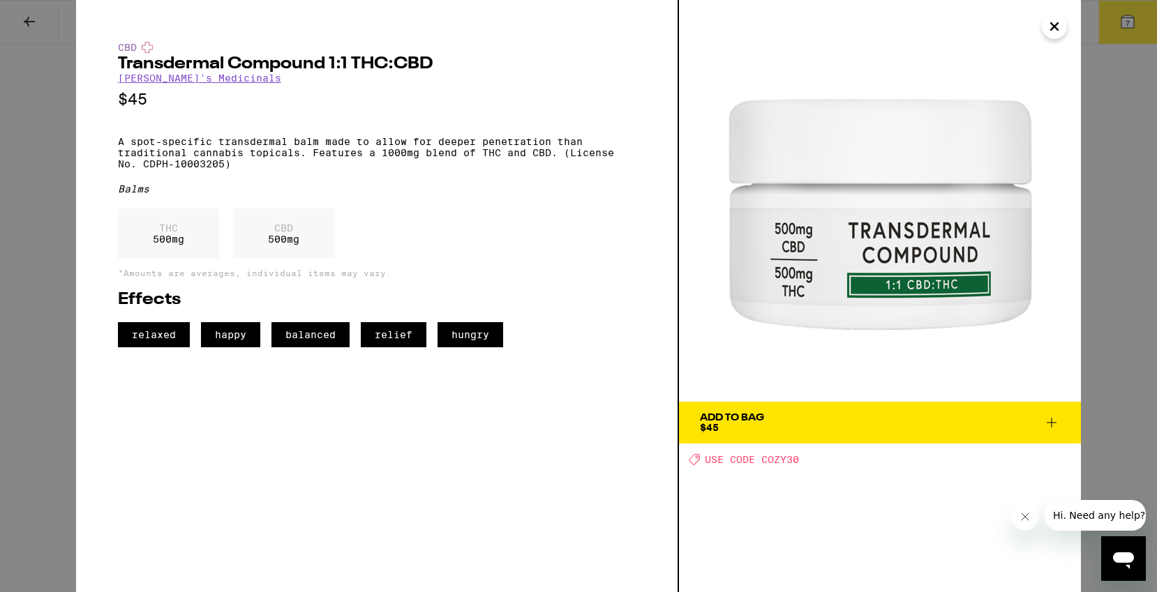
click at [862, 415] on span "Add To Bag $45" at bounding box center [880, 423] width 360 height 20
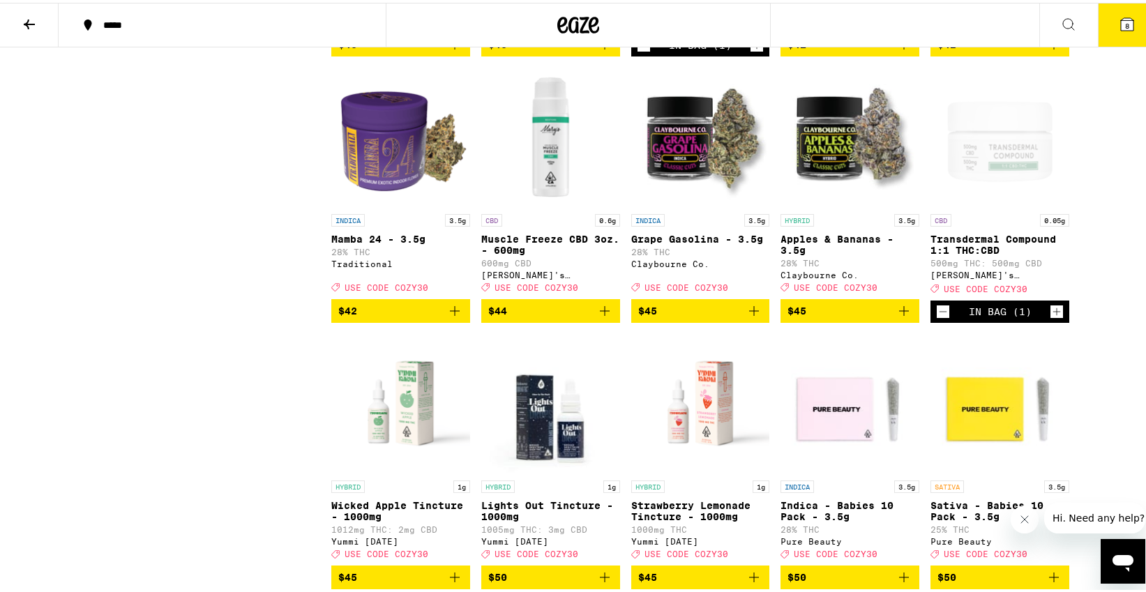
click at [1119, 27] on icon at bounding box center [1127, 21] width 17 height 17
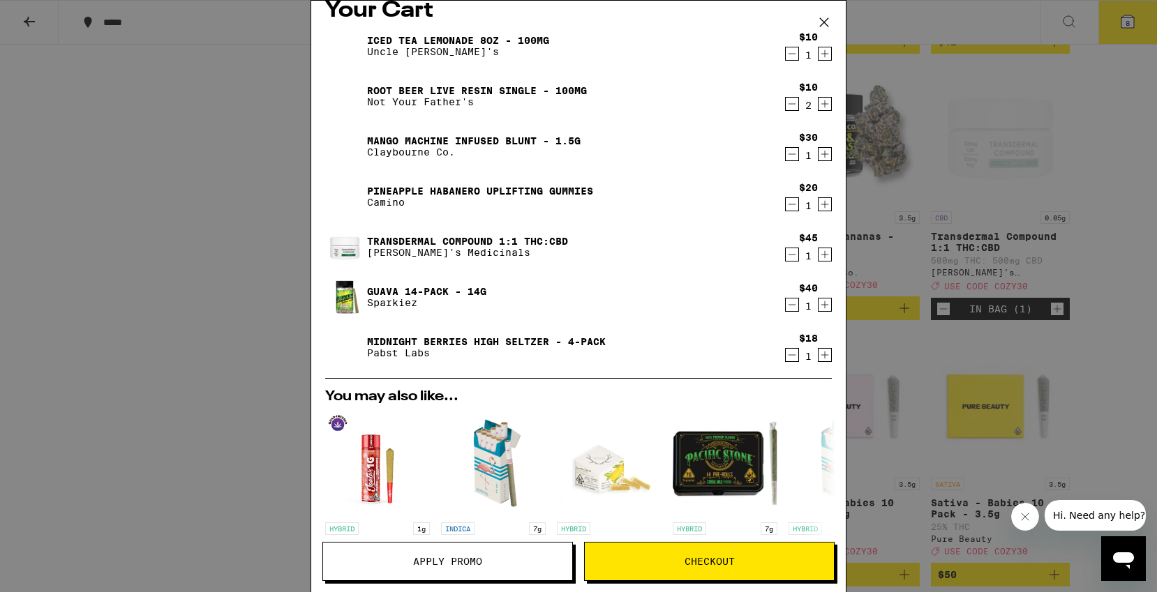
scroll to position [323, 0]
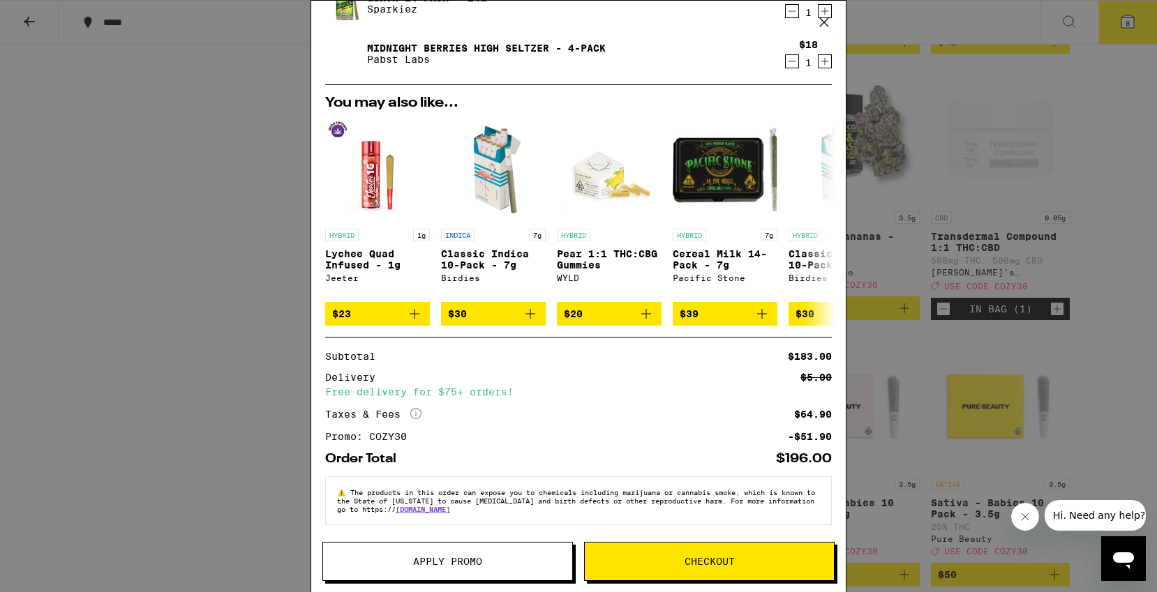
click at [765, 569] on button "Checkout" at bounding box center [709, 561] width 250 height 39
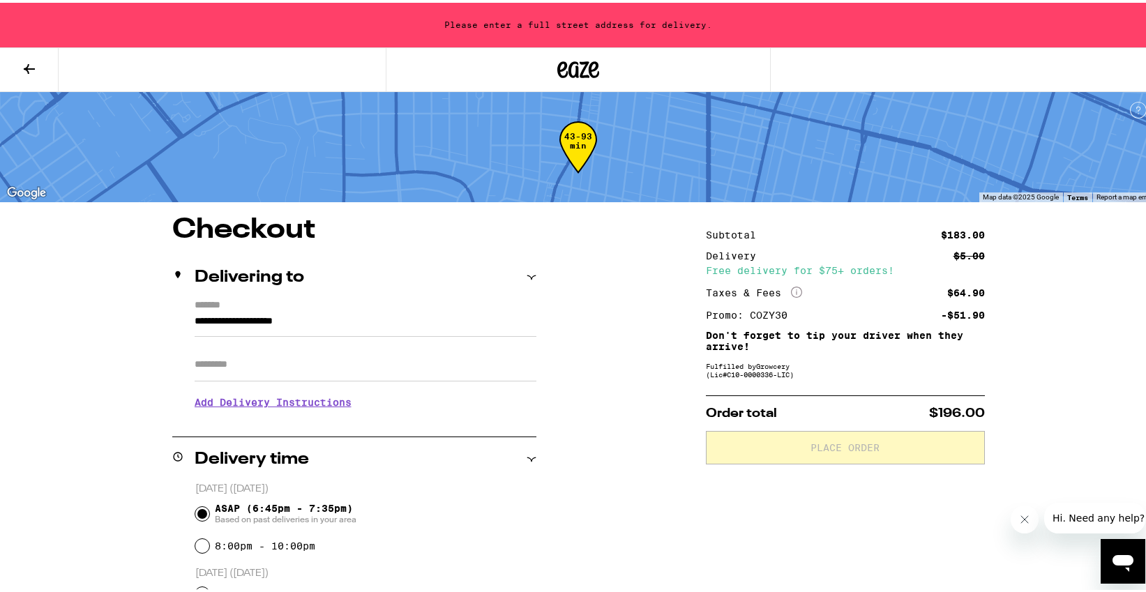
click at [345, 313] on input "**********" at bounding box center [366, 322] width 342 height 24
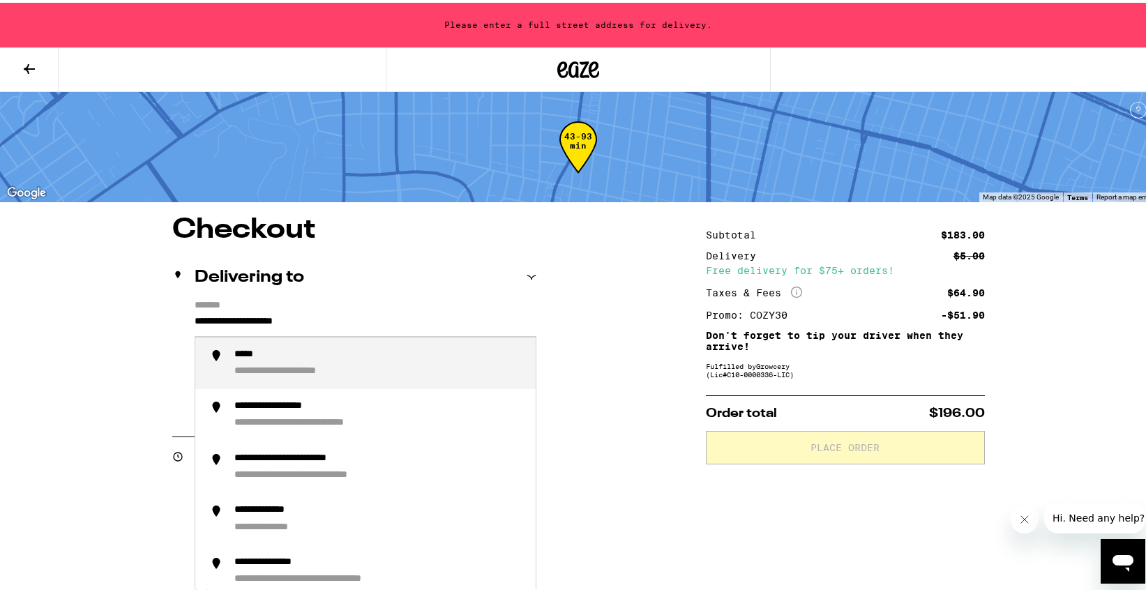
click at [340, 322] on input "**********" at bounding box center [366, 322] width 342 height 24
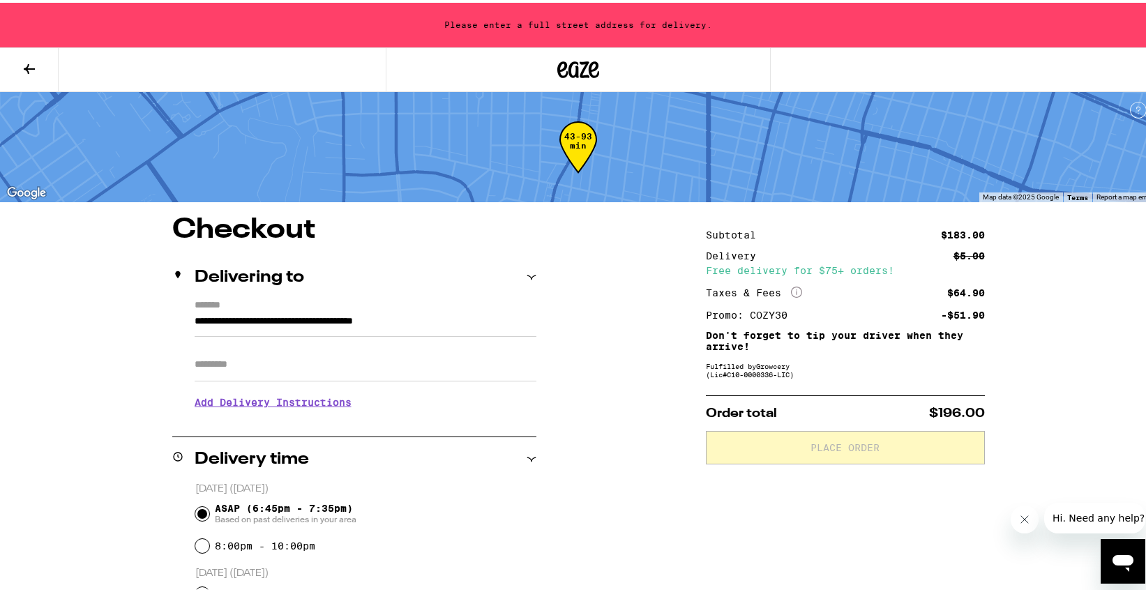
type input "**********"
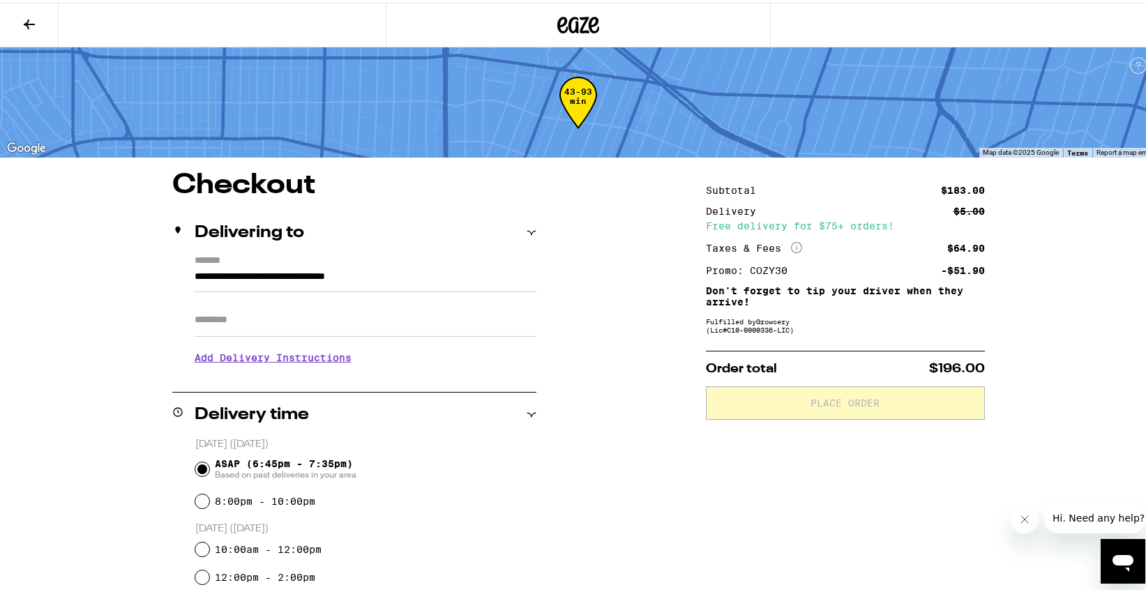
click at [63, 404] on div "**********" at bounding box center [578, 603] width 1157 height 1207
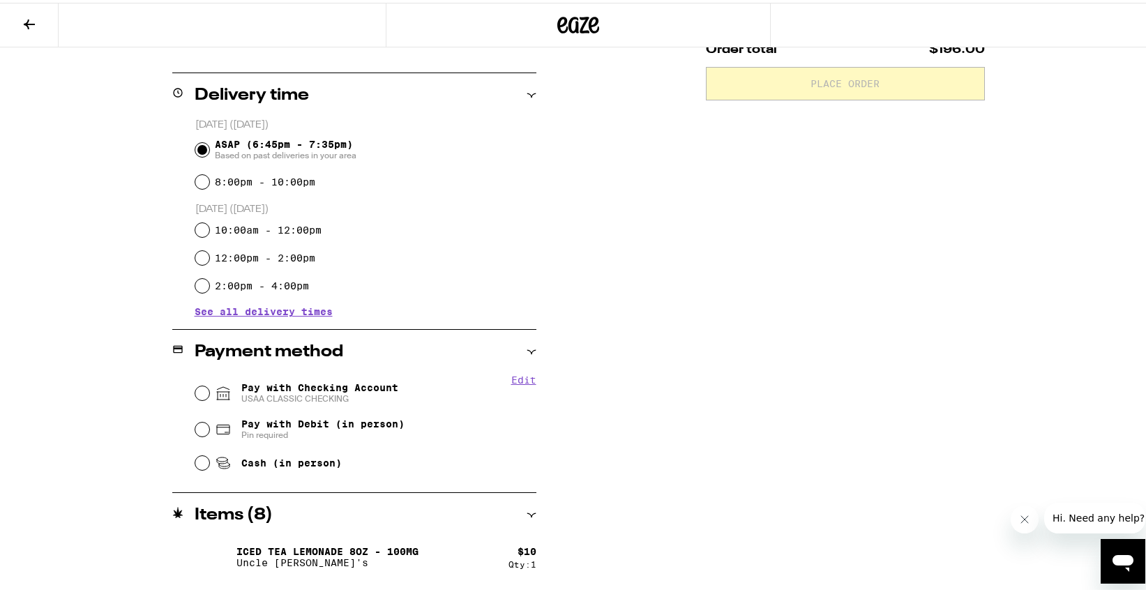
scroll to position [363, 0]
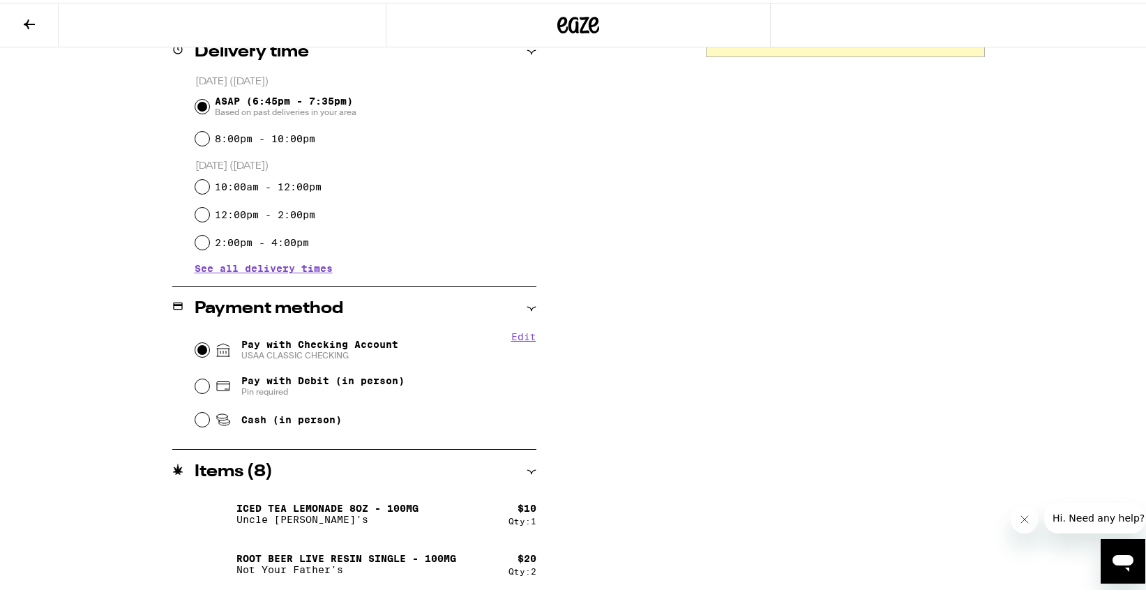
click at [203, 345] on input "Pay with Checking Account USAA CLASSIC CHECKING" at bounding box center [202, 347] width 14 height 14
radio input "true"
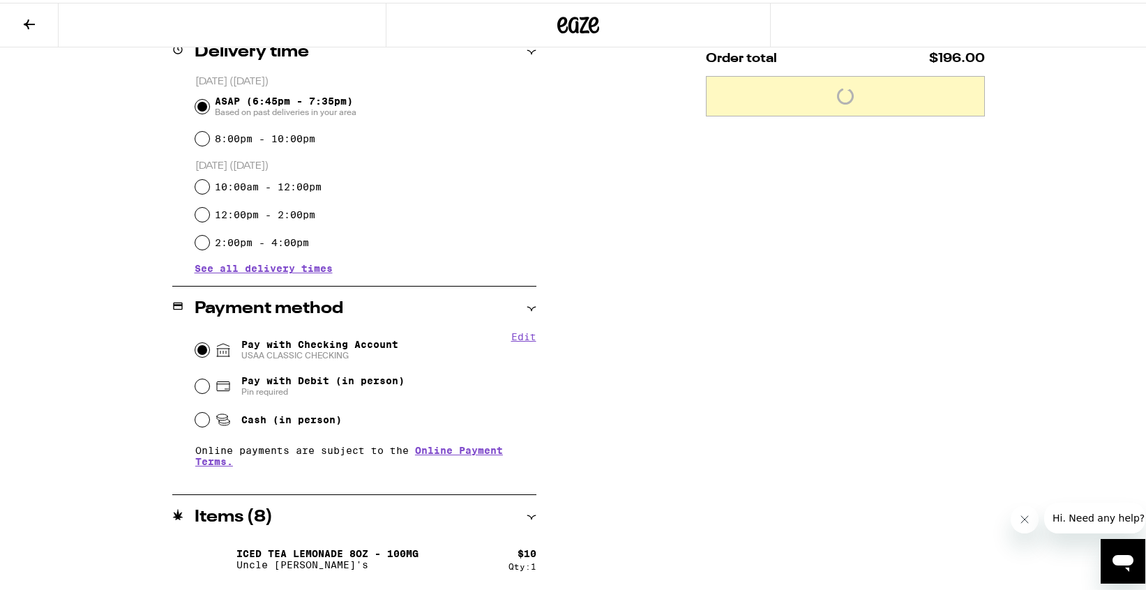
click at [776, 377] on div "Subtotal $183.00 Delivery $5.00 Free delivery for $75+ orders! Taxes & Fees Mor…" at bounding box center [845, 347] width 279 height 1083
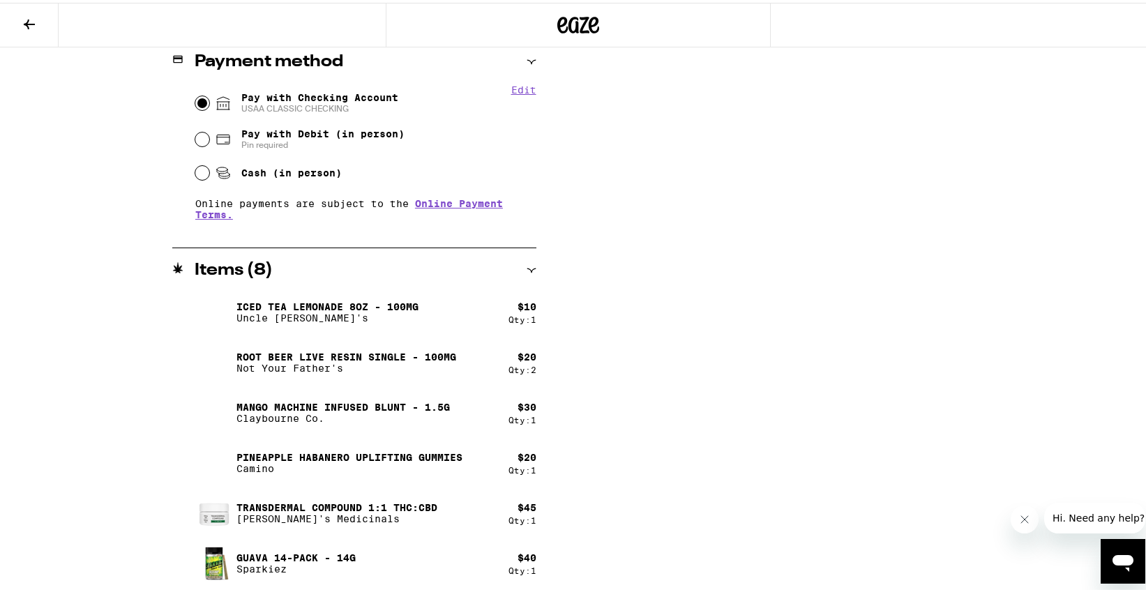
scroll to position [660, 0]
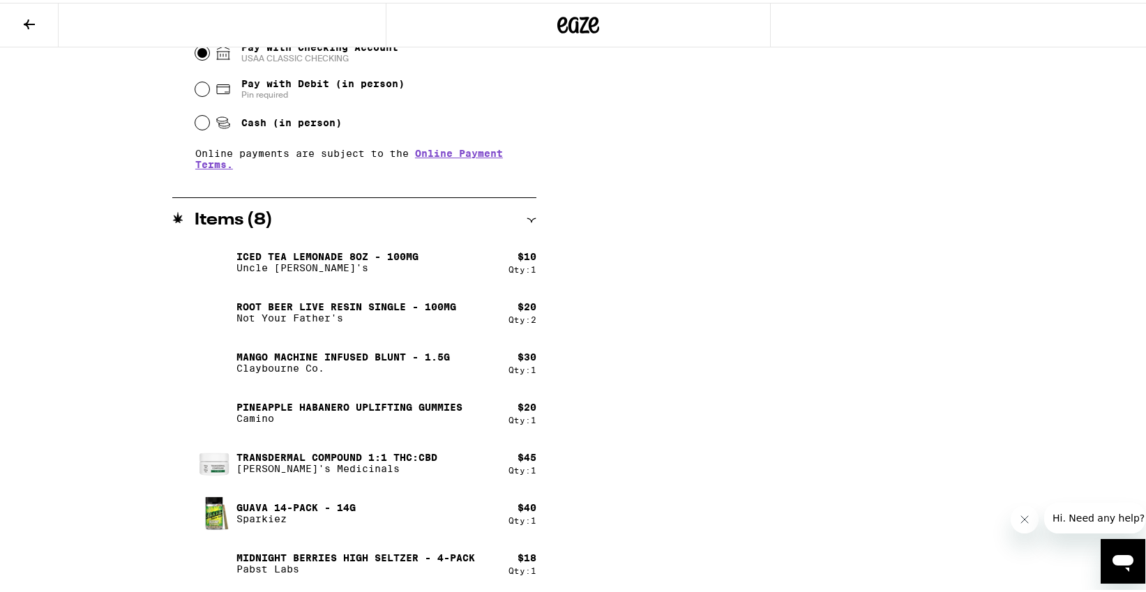
drag, startPoint x: 1145, startPoint y: 338, endPoint x: 1142, endPoint y: 191, distance: 147.2
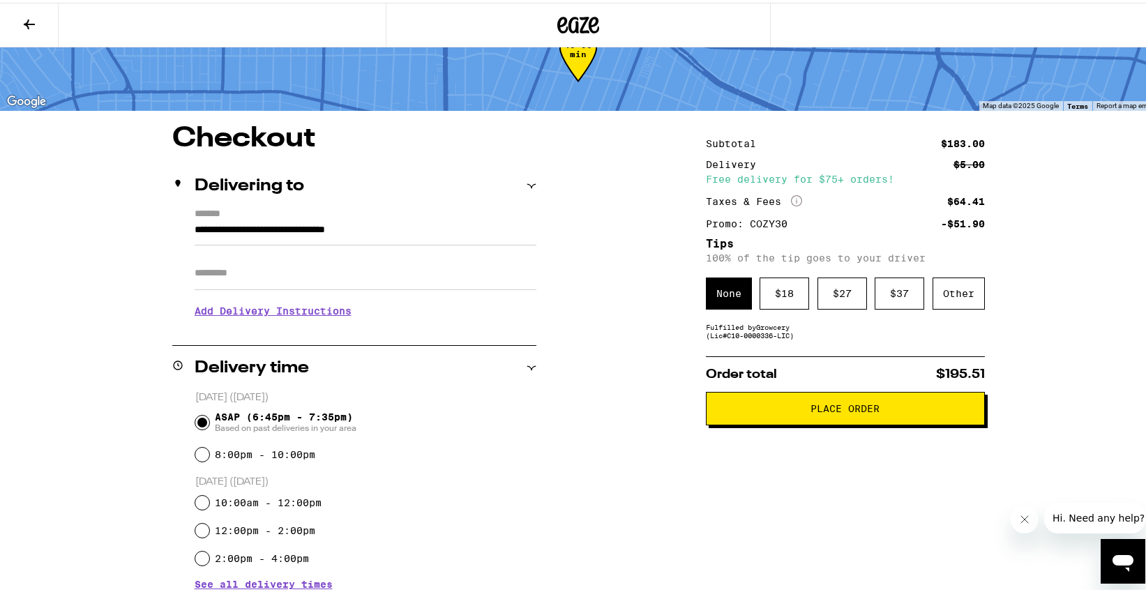
scroll to position [45, 0]
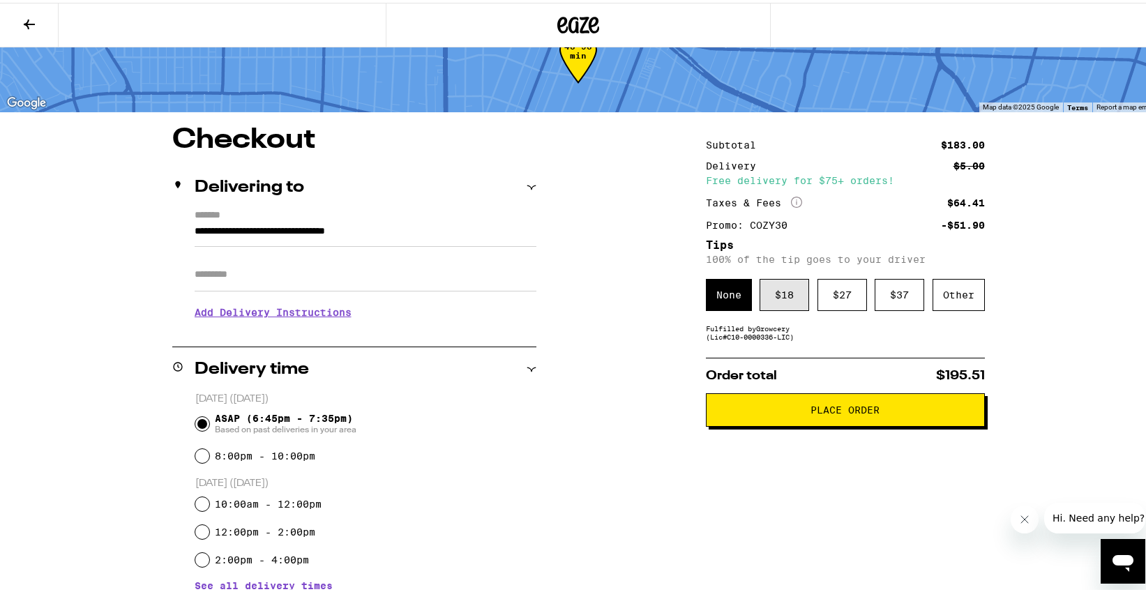
click at [768, 303] on div "$ 18" at bounding box center [785, 292] width 50 height 32
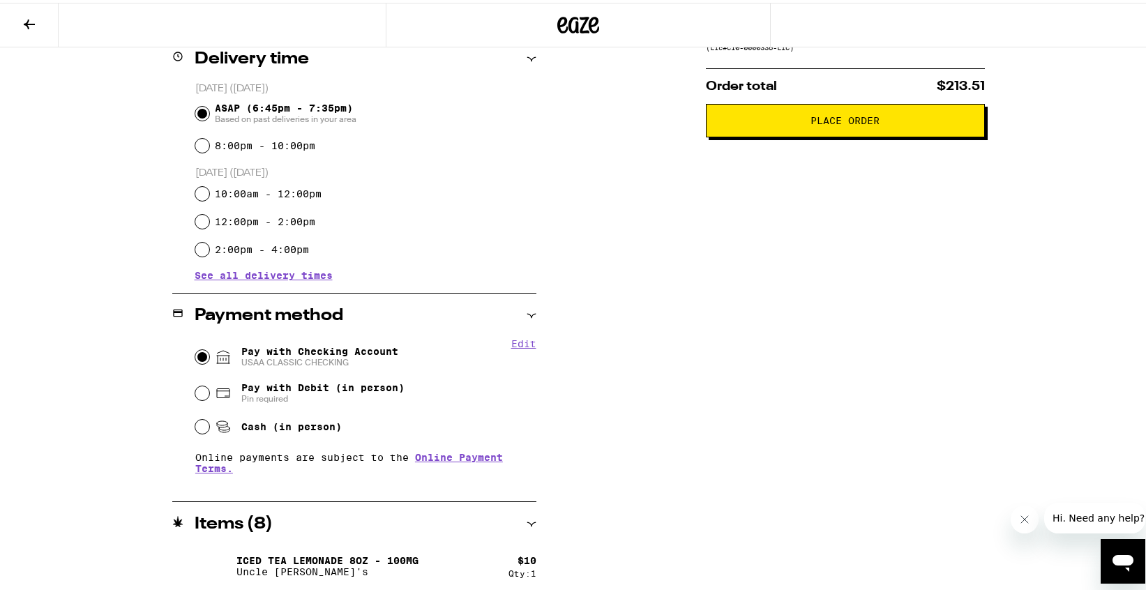
scroll to position [179, 0]
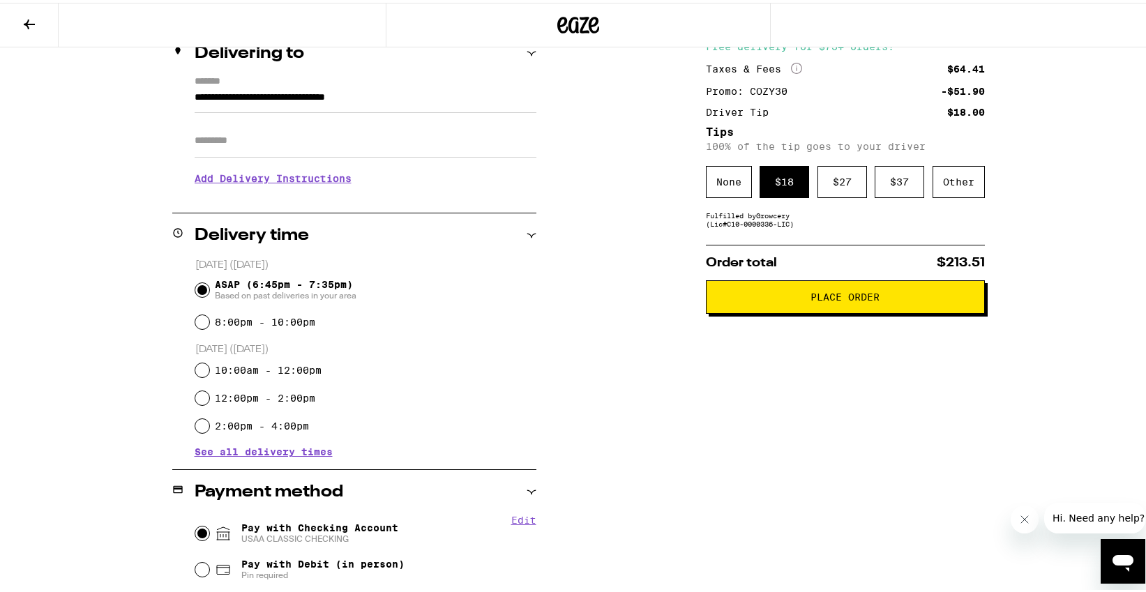
click at [921, 297] on span "Place Order" at bounding box center [845, 295] width 255 height 10
